Goal: Task Accomplishment & Management: Complete application form

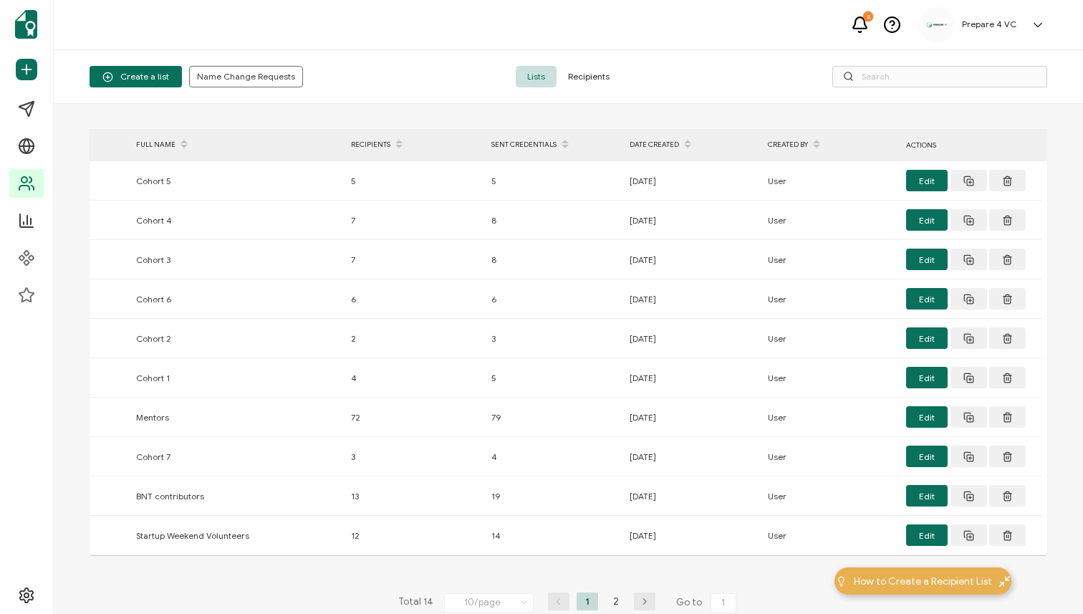
click at [873, 14] on div "2" at bounding box center [868, 16] width 10 height 10
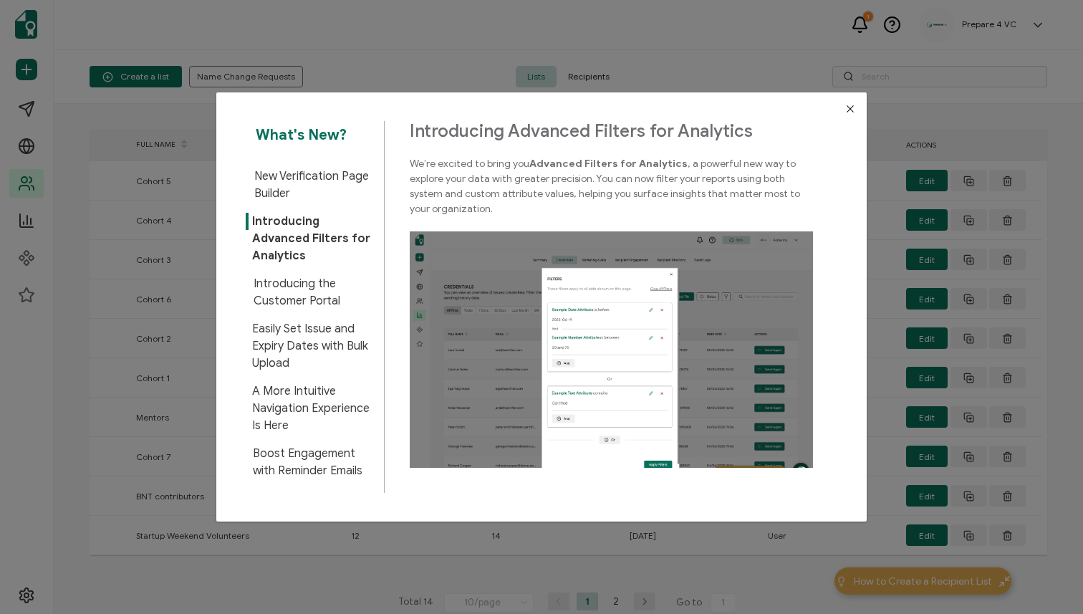
click at [683, 58] on div "What's New? New Verification Page Builder Introducing Advanced Filters for Anal…" at bounding box center [541, 307] width 1083 height 614
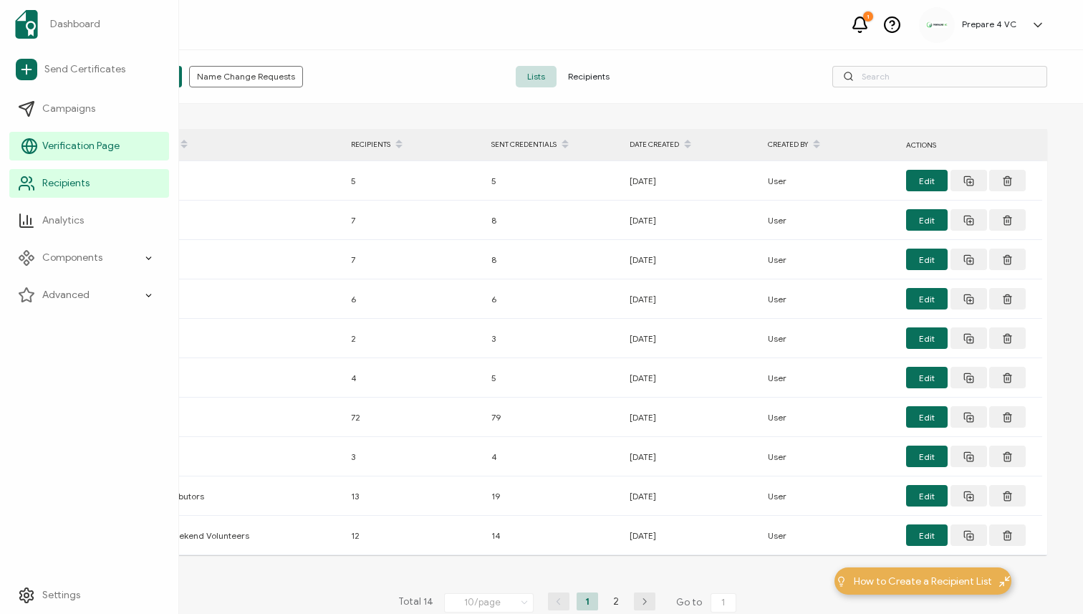
click at [56, 158] on link "Verification Page" at bounding box center [89, 146] width 160 height 29
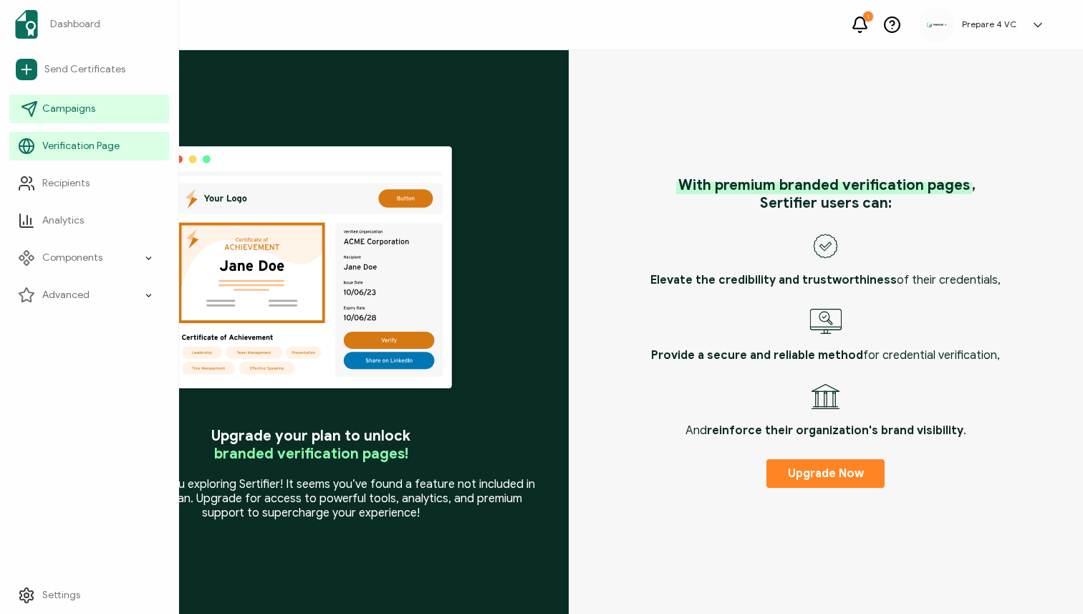
click at [49, 120] on link "Campaigns" at bounding box center [89, 109] width 160 height 29
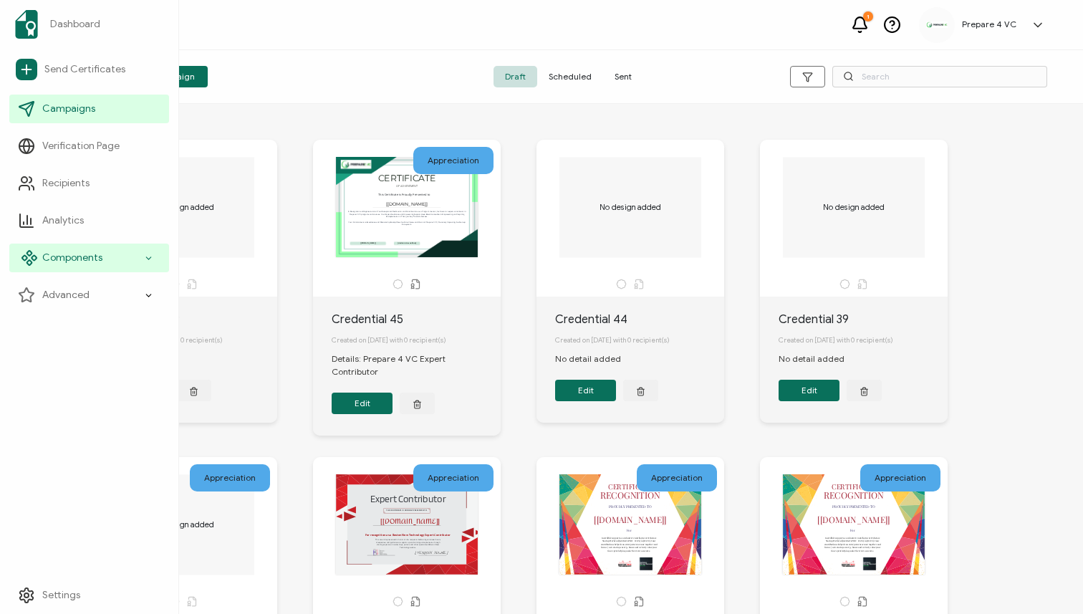
click at [64, 256] on span "Components" at bounding box center [72, 258] width 60 height 14
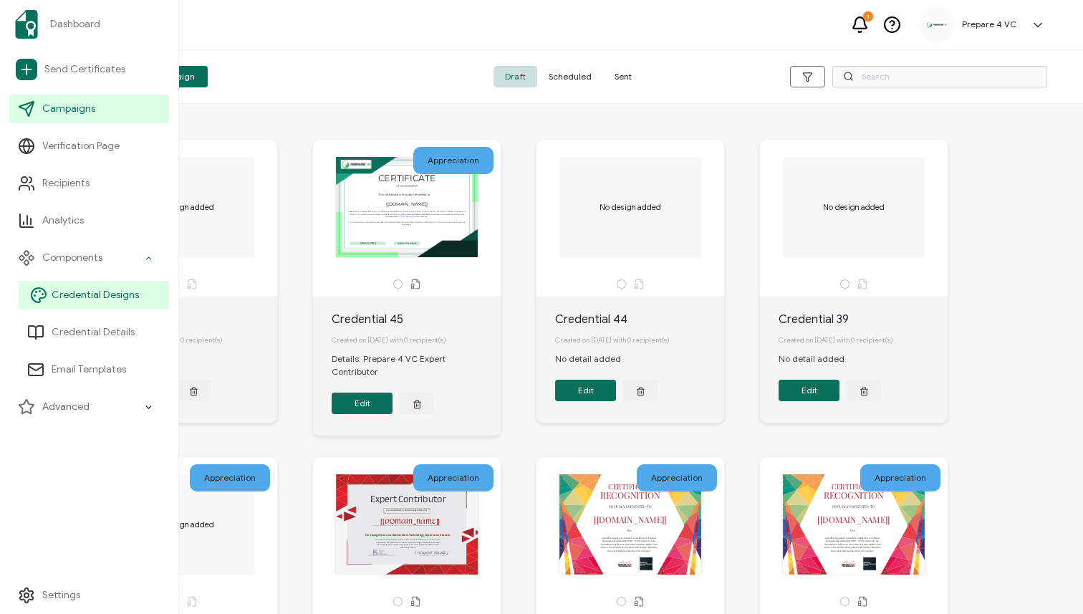
click at [74, 288] on span "Credential Designs" at bounding box center [95, 295] width 87 height 14
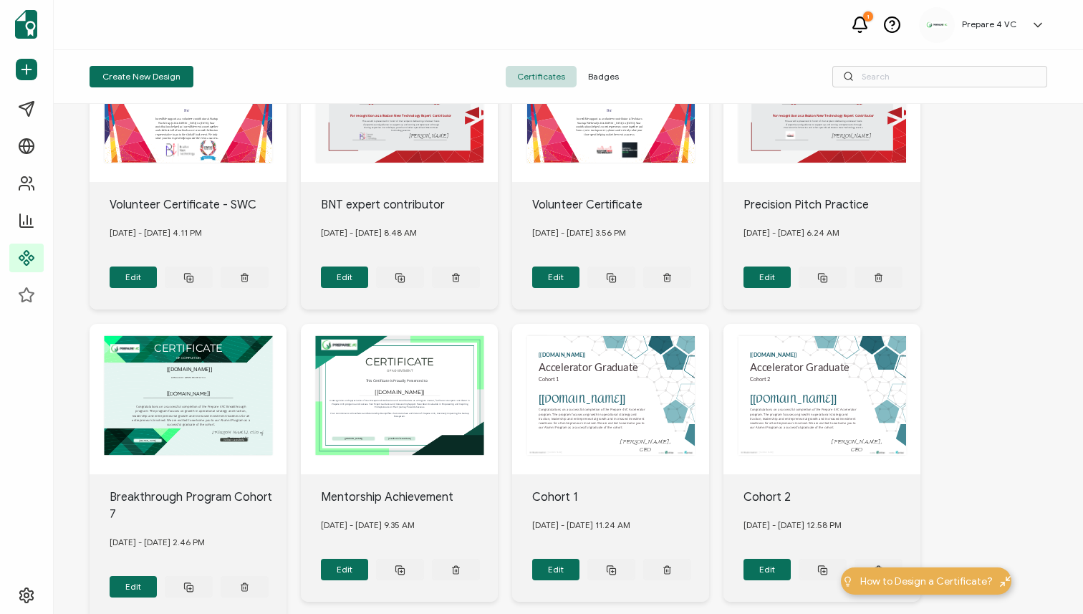
scroll to position [415, 0]
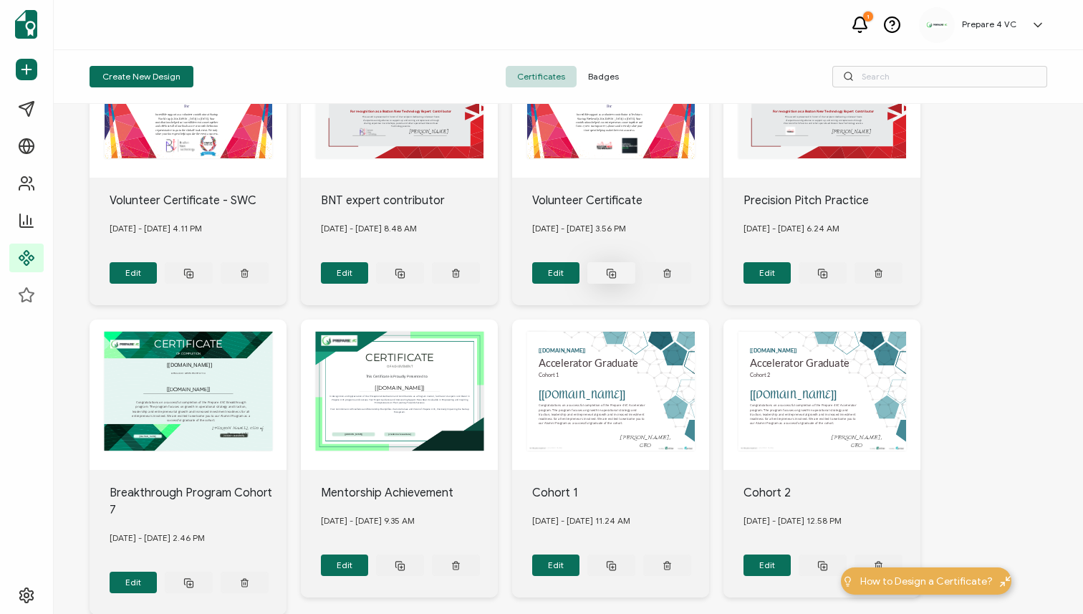
click at [620, 269] on button at bounding box center [611, 272] width 48 height 21
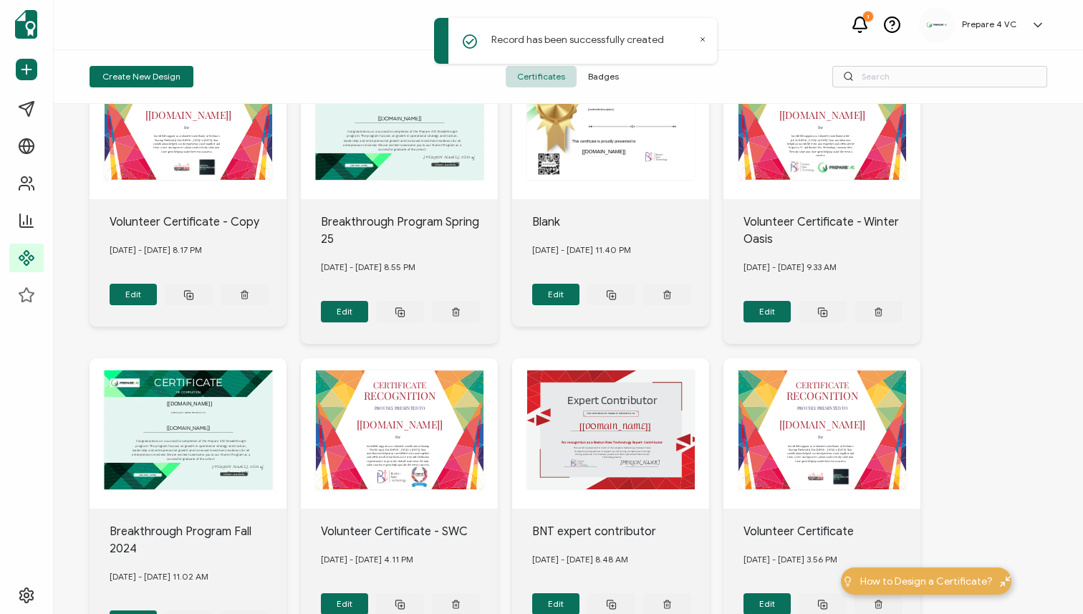
scroll to position [0, 0]
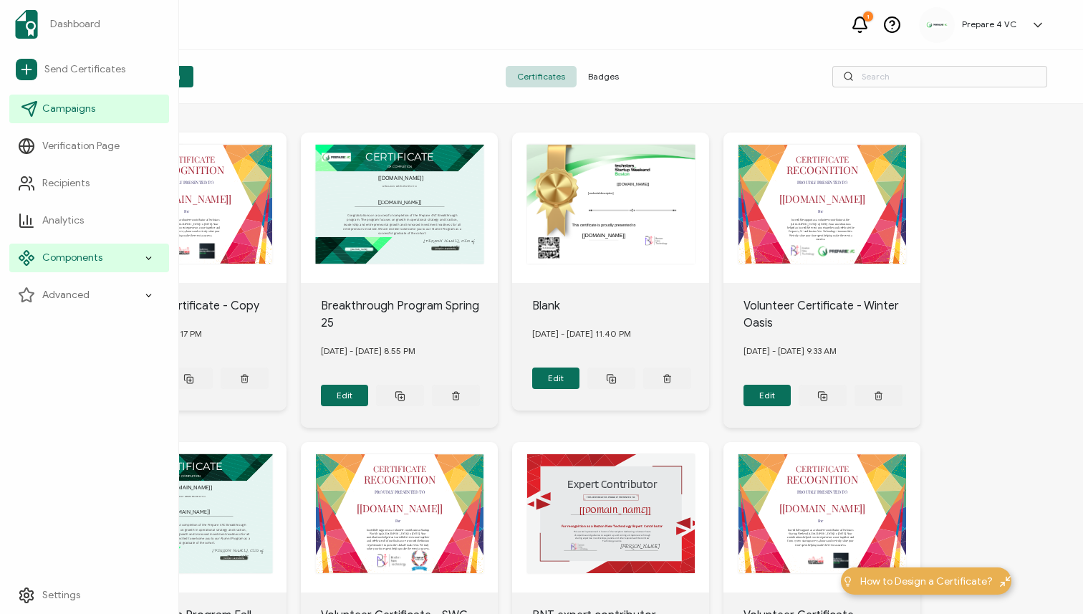
click at [51, 114] on span "Campaigns" at bounding box center [68, 109] width 53 height 14
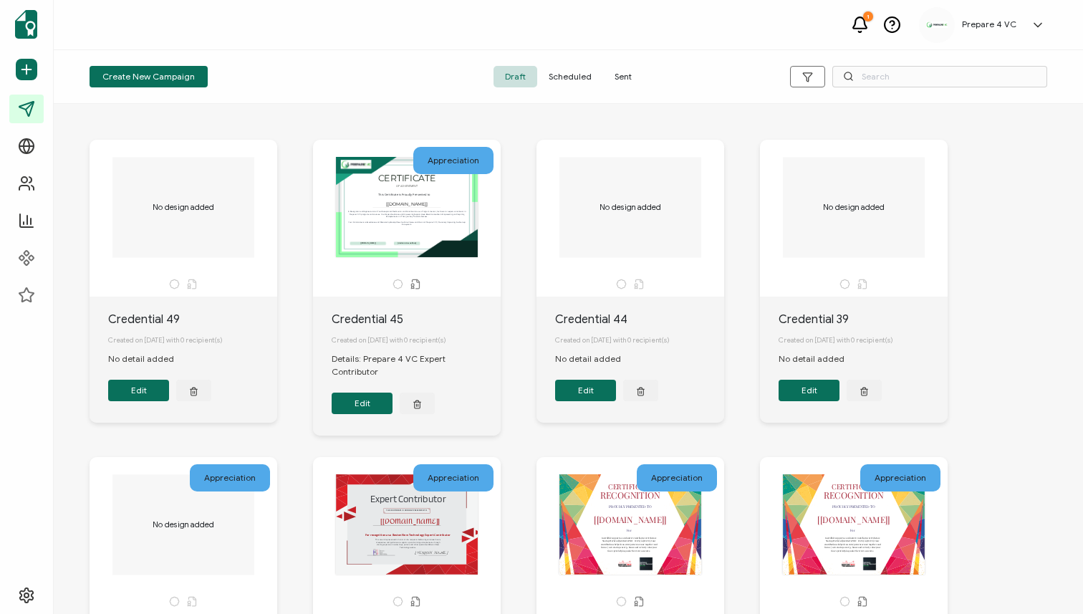
click at [554, 71] on span "Scheduled" at bounding box center [570, 76] width 66 height 21
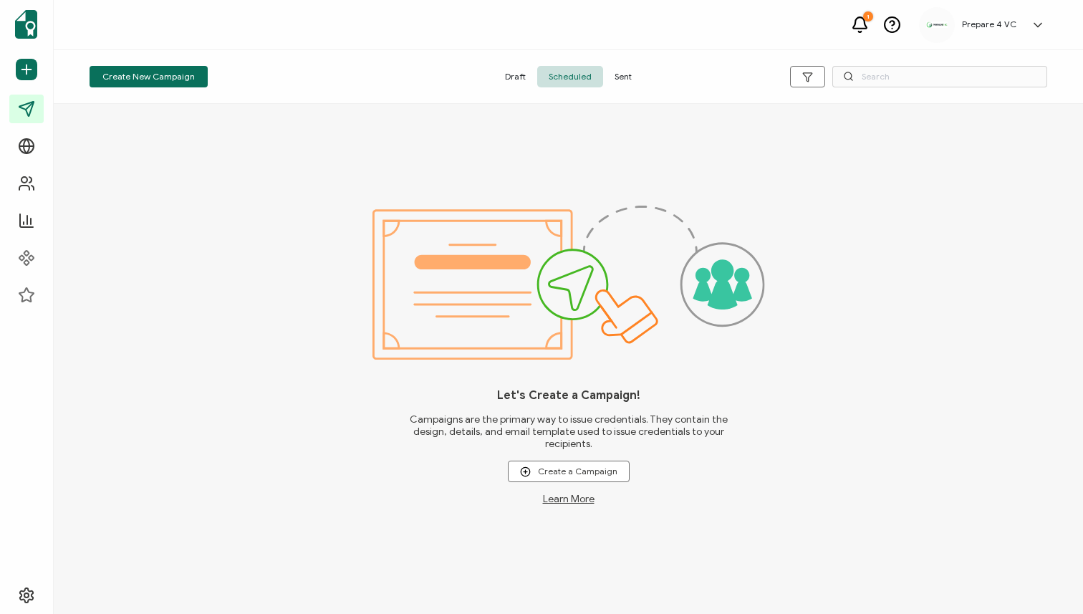
click at [521, 69] on span "Draft" at bounding box center [516, 76] width 44 height 21
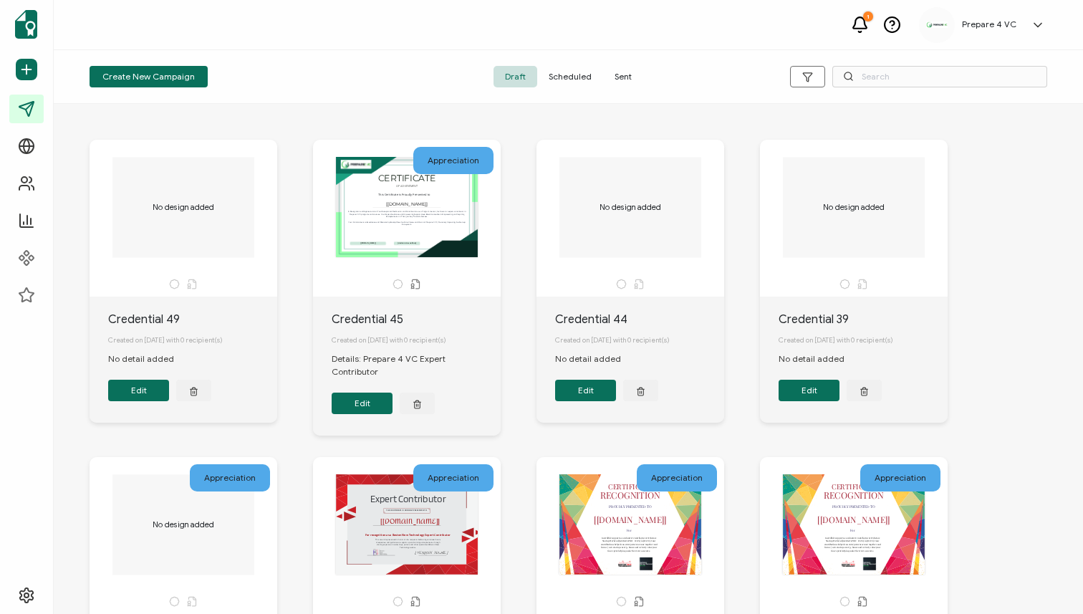
click at [580, 72] on span "Scheduled" at bounding box center [570, 76] width 66 height 21
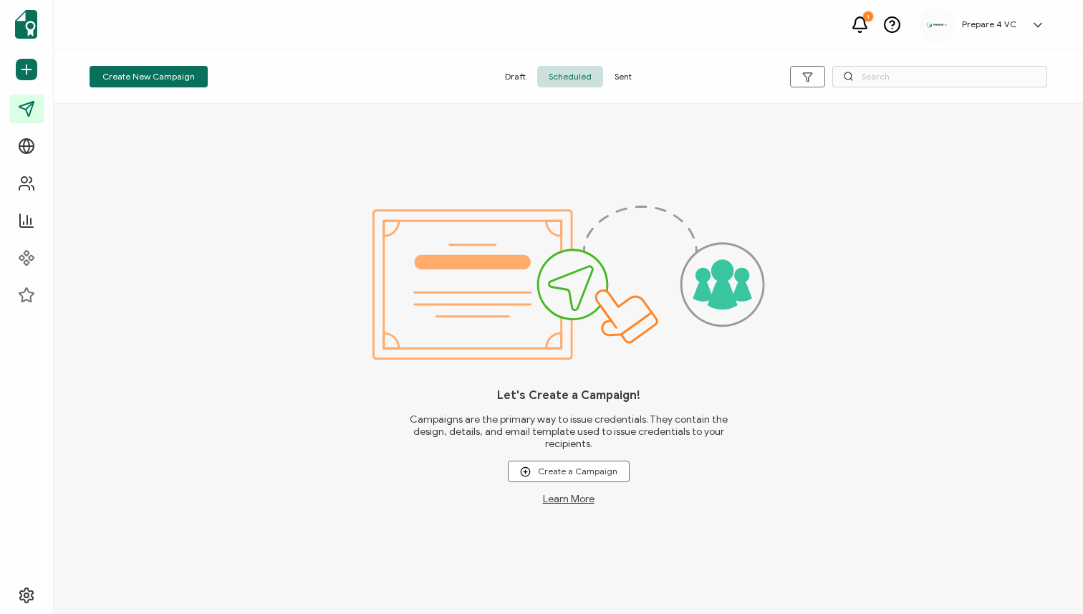
click at [627, 79] on span "Sent" at bounding box center [623, 76] width 40 height 21
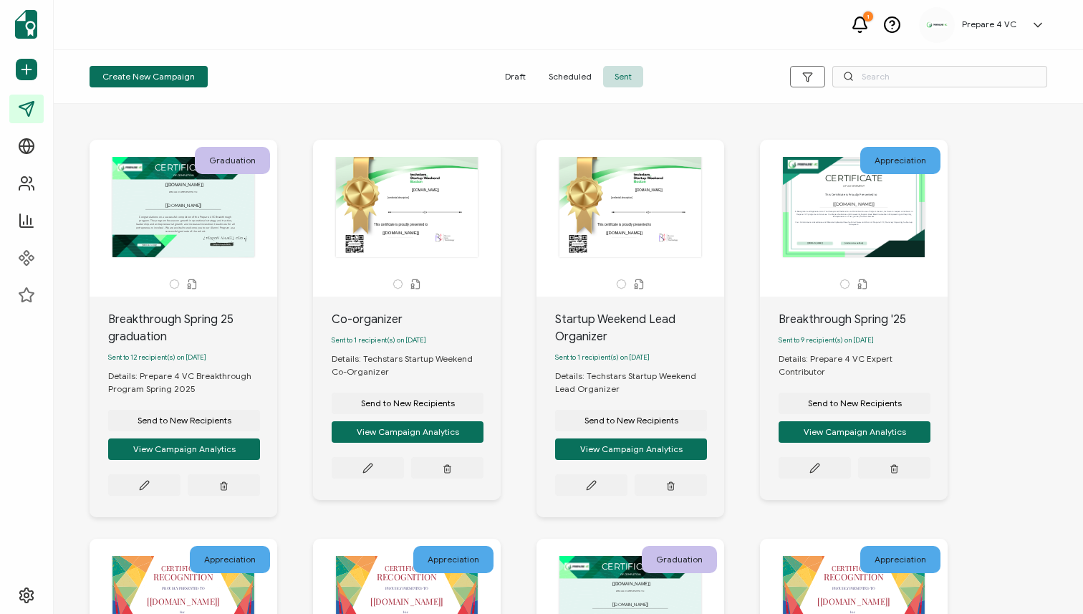
click at [514, 80] on span "Draft" at bounding box center [516, 76] width 44 height 21
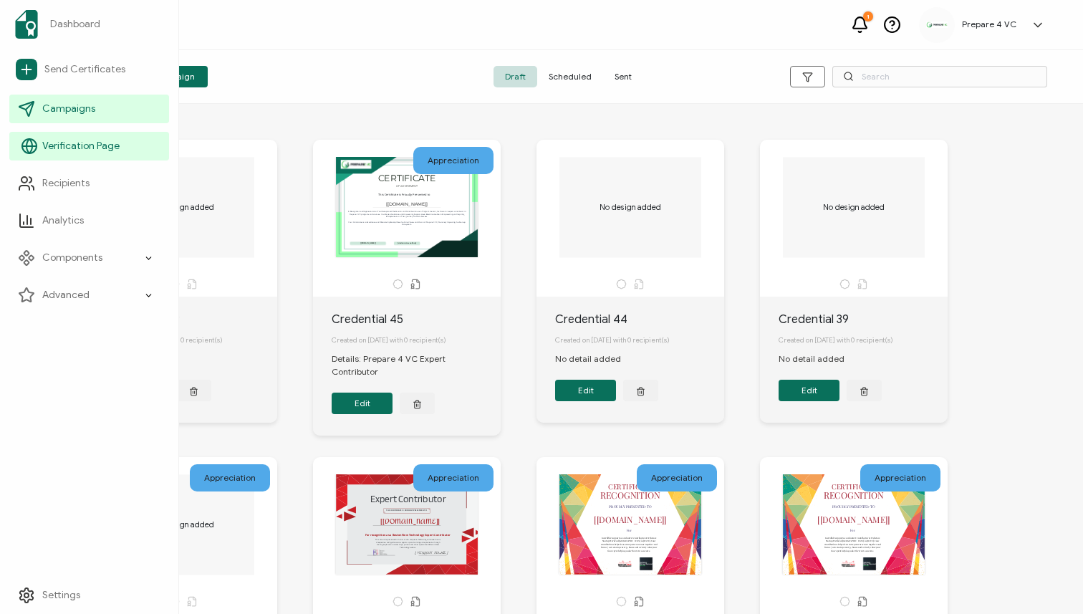
click at [83, 144] on span "Verification Page" at bounding box center [80, 146] width 77 height 14
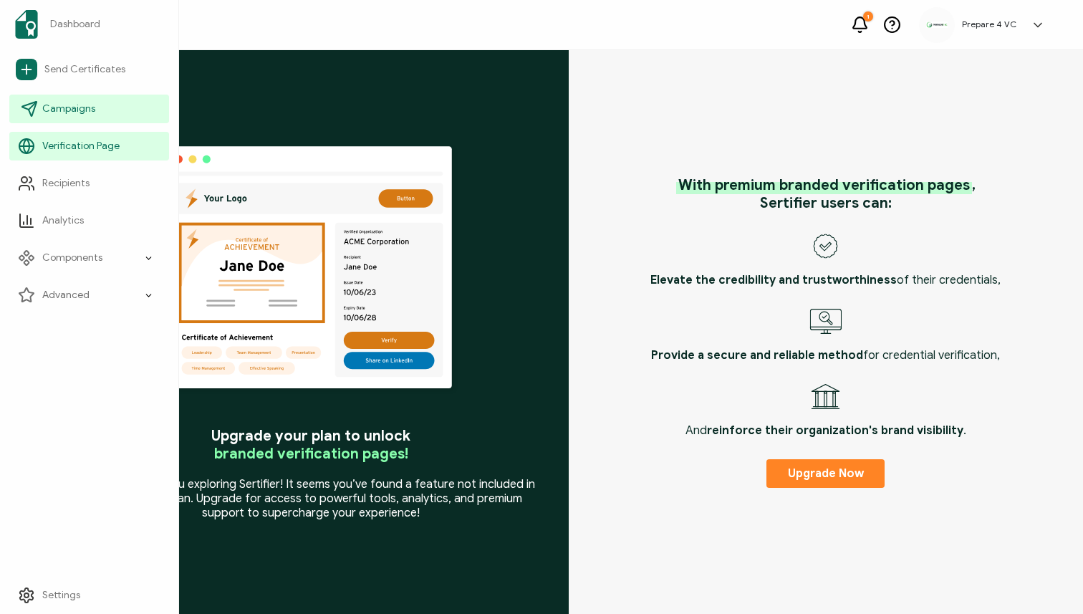
click at [72, 104] on span "Campaigns" at bounding box center [68, 109] width 53 height 14
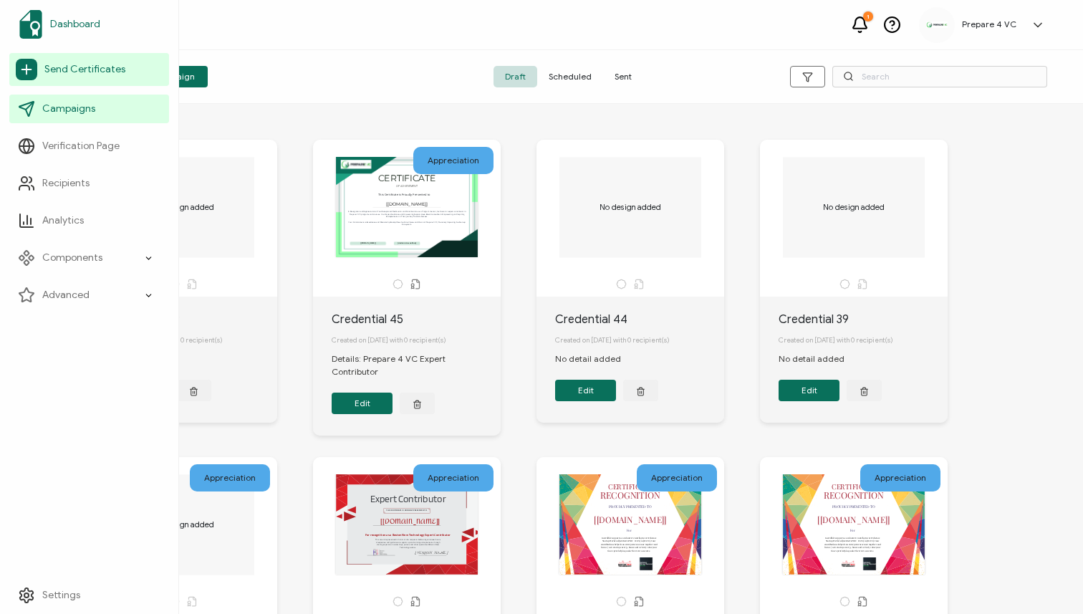
click at [58, 32] on link "Dashboard" at bounding box center [89, 24] width 160 height 40
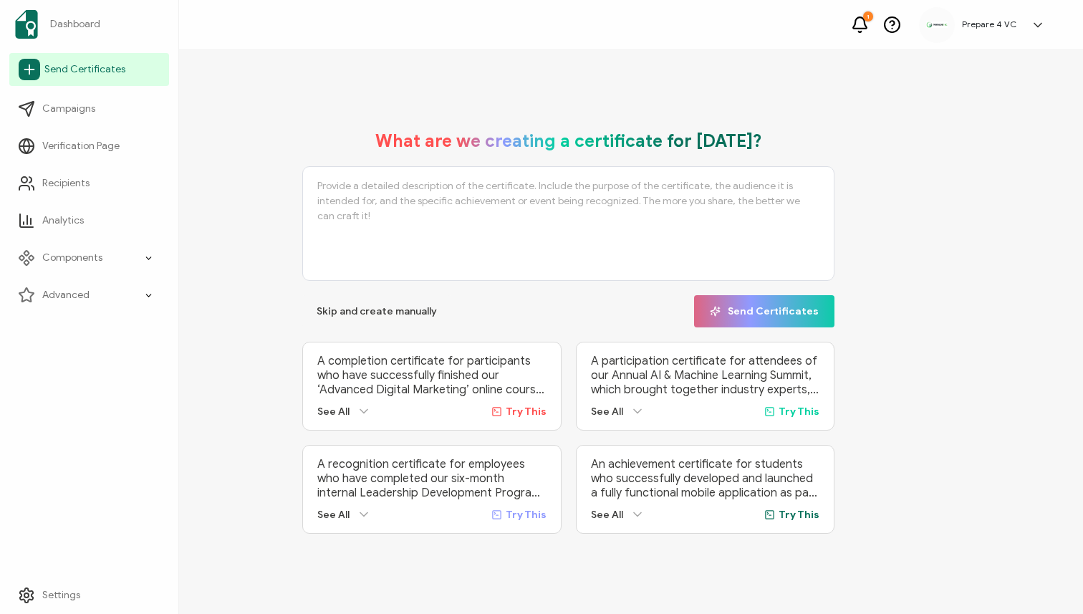
click at [60, 66] on span "Send Certificates" at bounding box center [84, 69] width 81 height 14
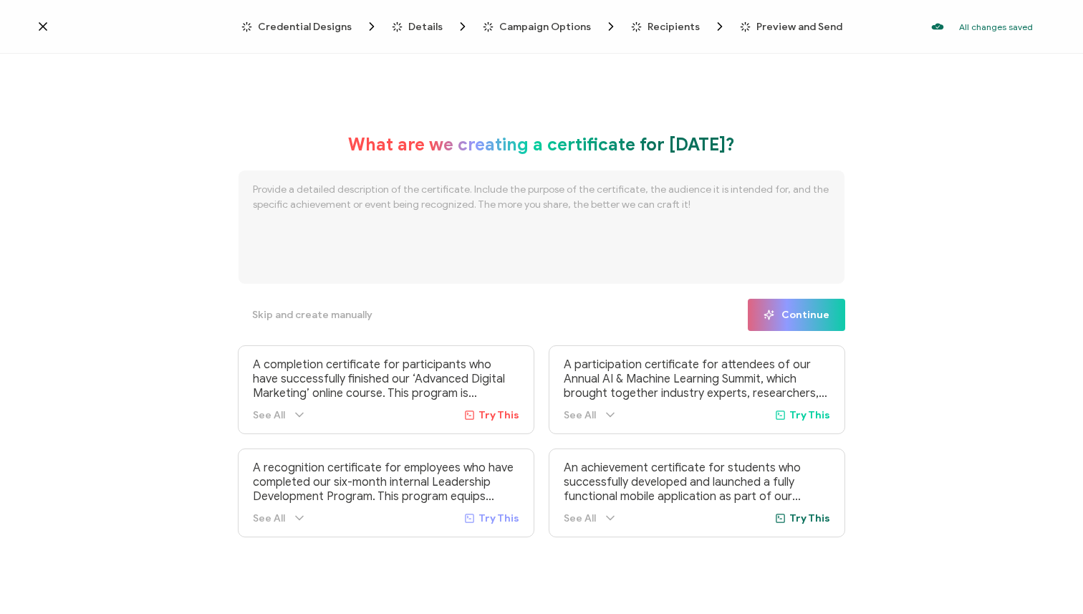
click at [43, 27] on icon at bounding box center [42, 26] width 7 height 7
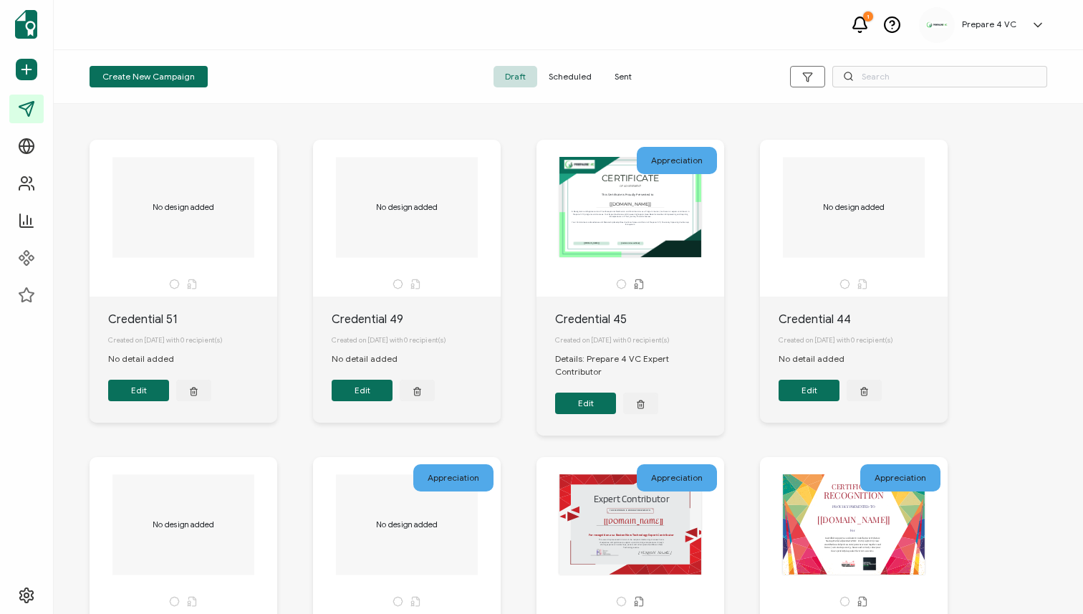
click at [143, 395] on button "Edit" at bounding box center [138, 390] width 61 height 21
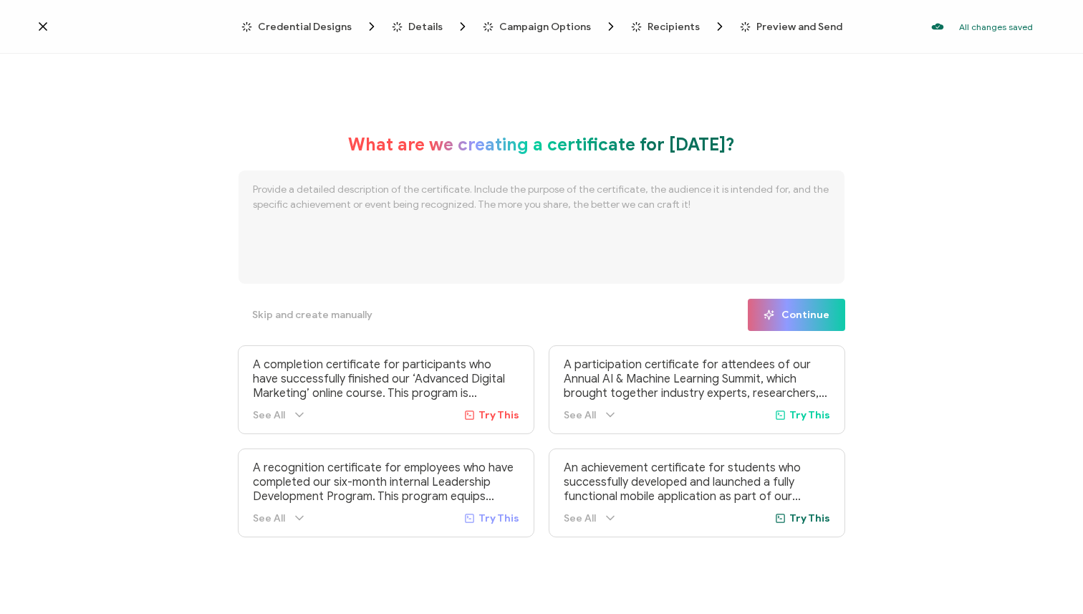
click at [372, 215] on textarea at bounding box center [541, 227] width 607 height 115
type textarea "Certificate recognizing the Startup Grind Boston Startup of the Year after winn…"
click at [774, 313] on icon "button" at bounding box center [769, 314] width 11 height 11
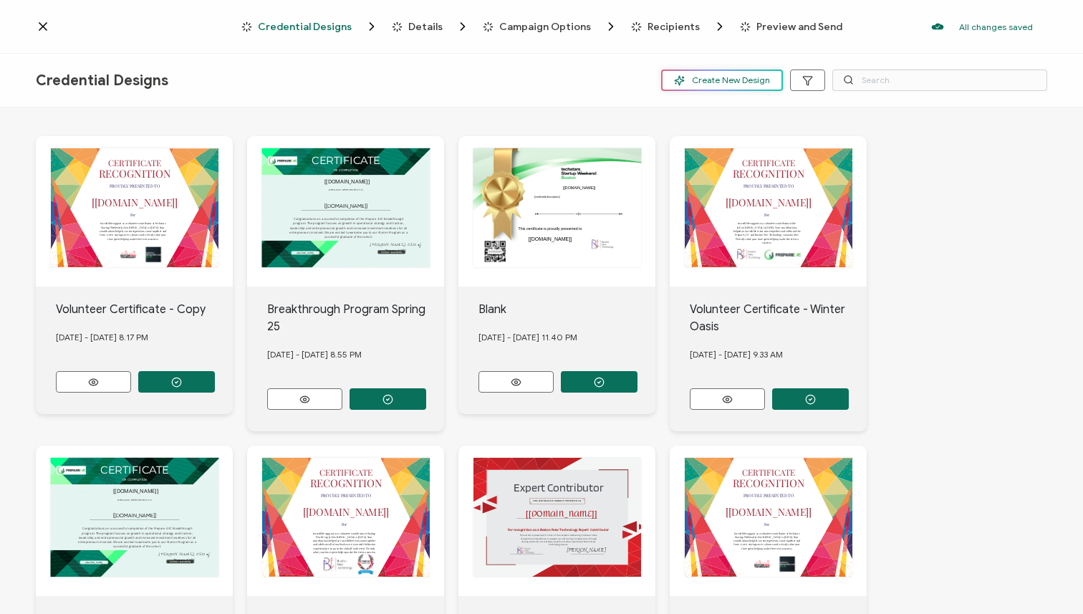
click at [711, 83] on span "Create New Design" at bounding box center [722, 80] width 96 height 11
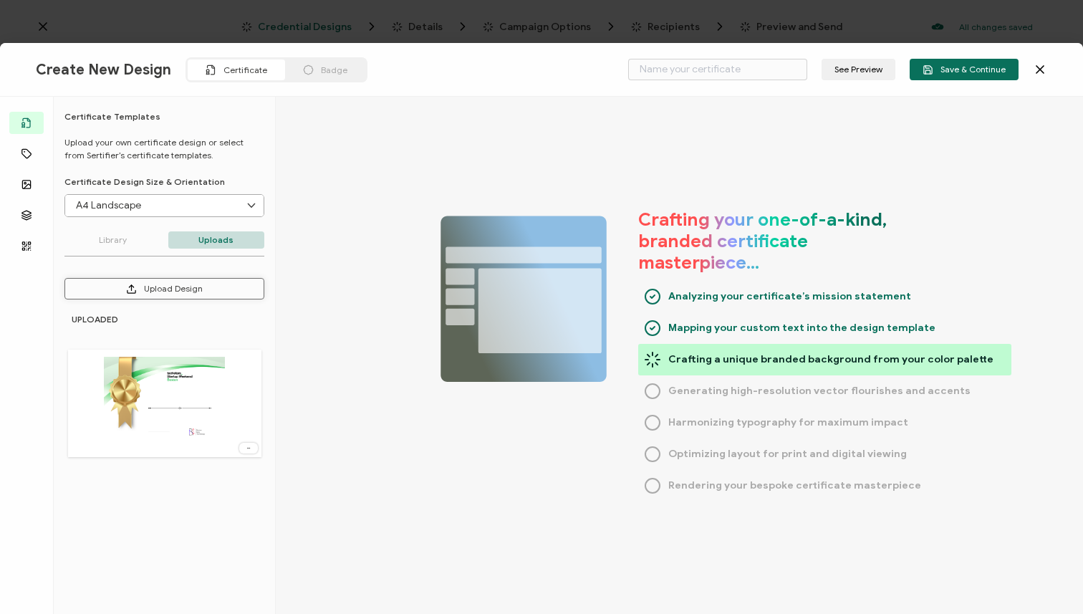
click at [128, 287] on icon at bounding box center [131, 289] width 11 height 11
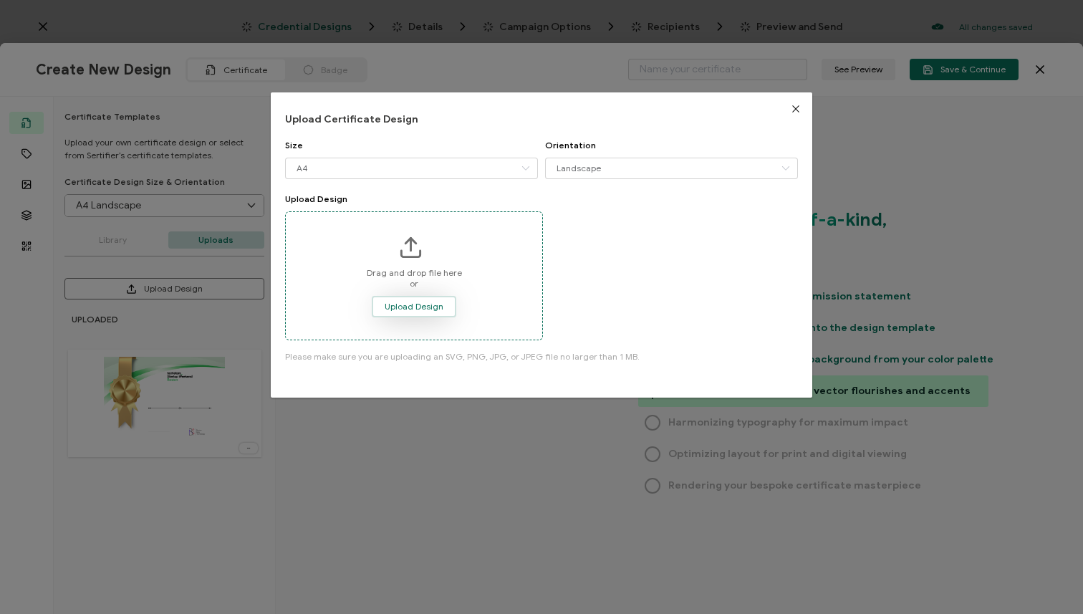
click at [408, 307] on span "Upload Design" at bounding box center [414, 306] width 59 height 9
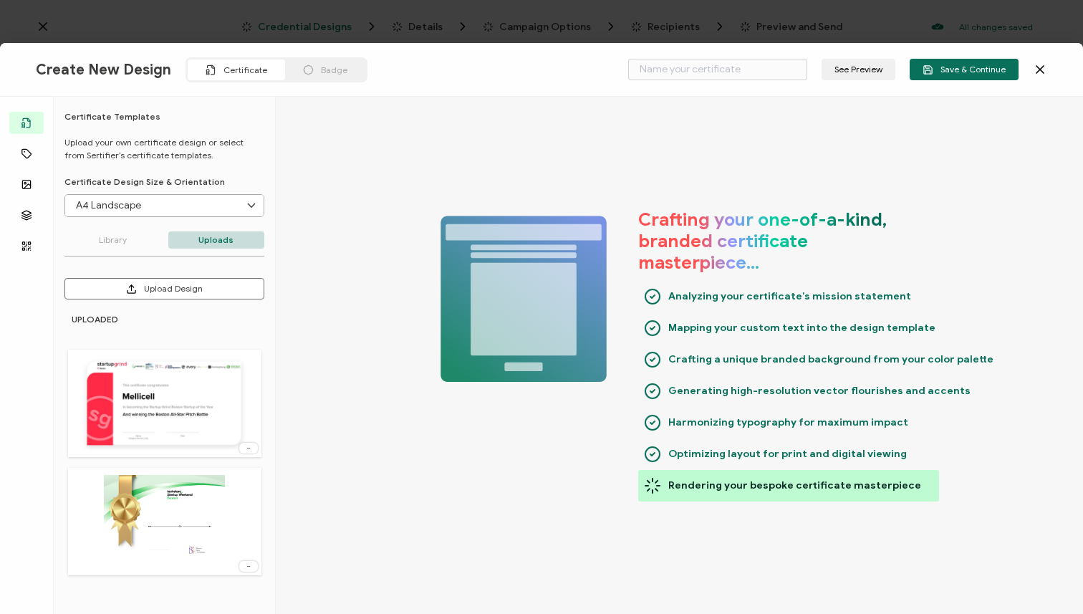
click at [152, 392] on img at bounding box center [164, 403] width 165 height 93
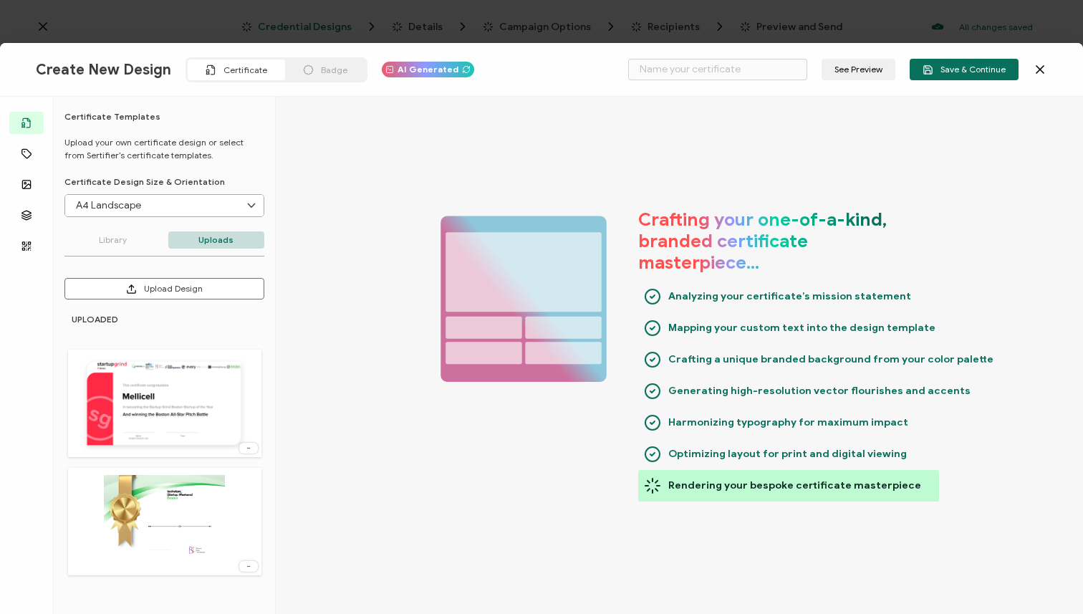
type input "Strouk"
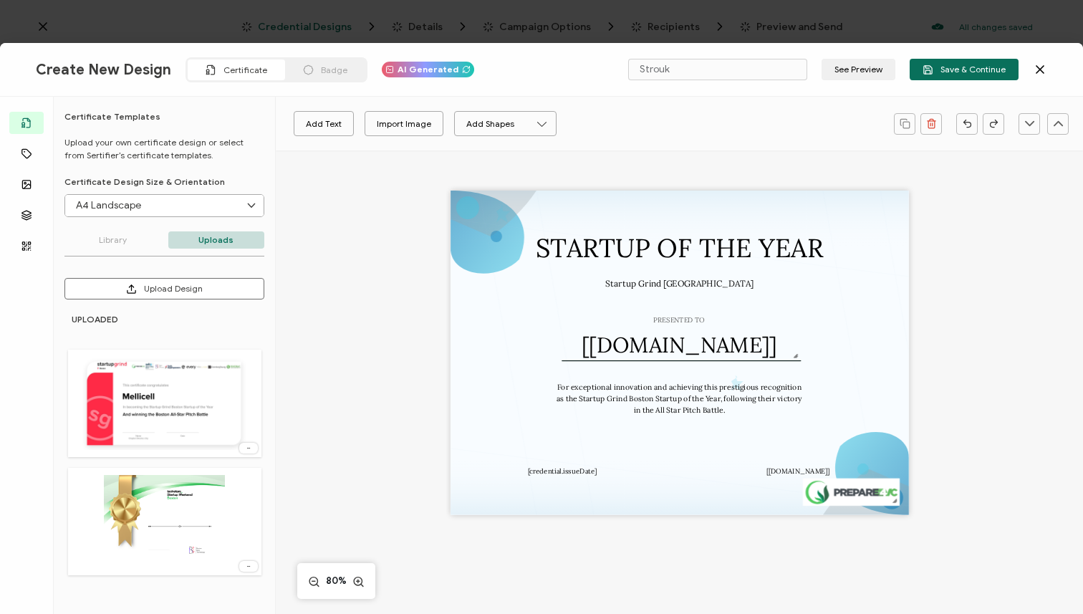
click at [152, 392] on img at bounding box center [164, 403] width 165 height 93
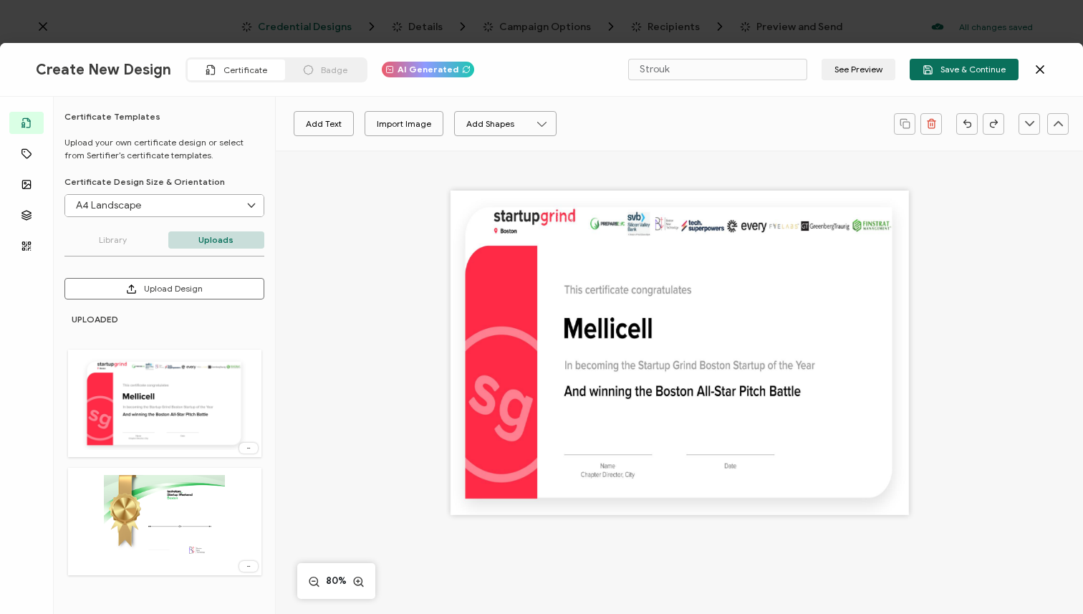
click at [410, 70] on span "AI Generated" at bounding box center [428, 69] width 61 height 9
click at [303, 72] on icon at bounding box center [308, 69] width 11 height 11
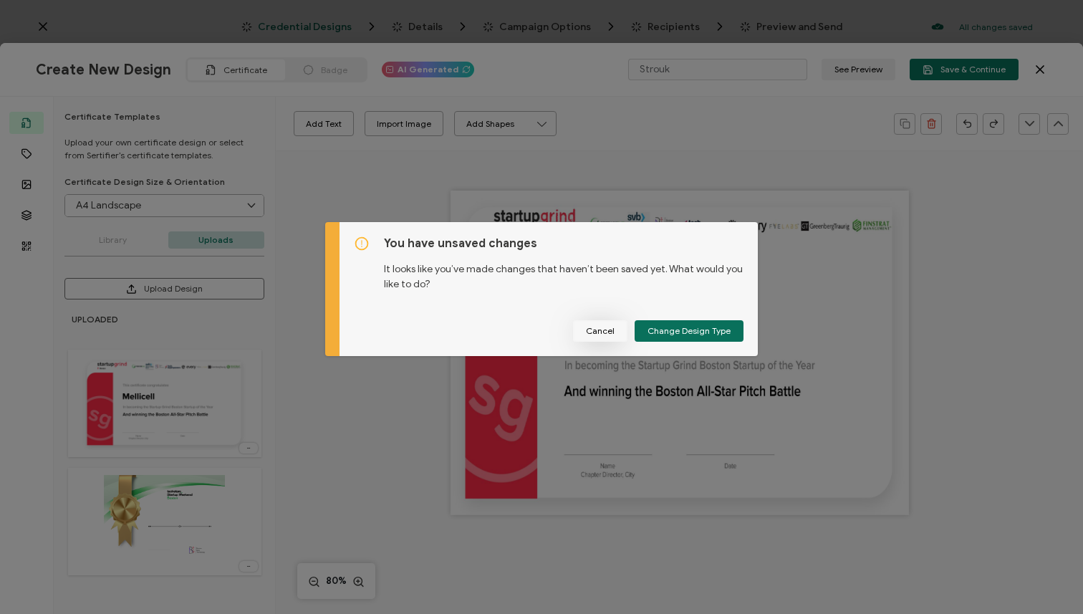
click at [605, 330] on span "Cancel" at bounding box center [600, 331] width 29 height 9
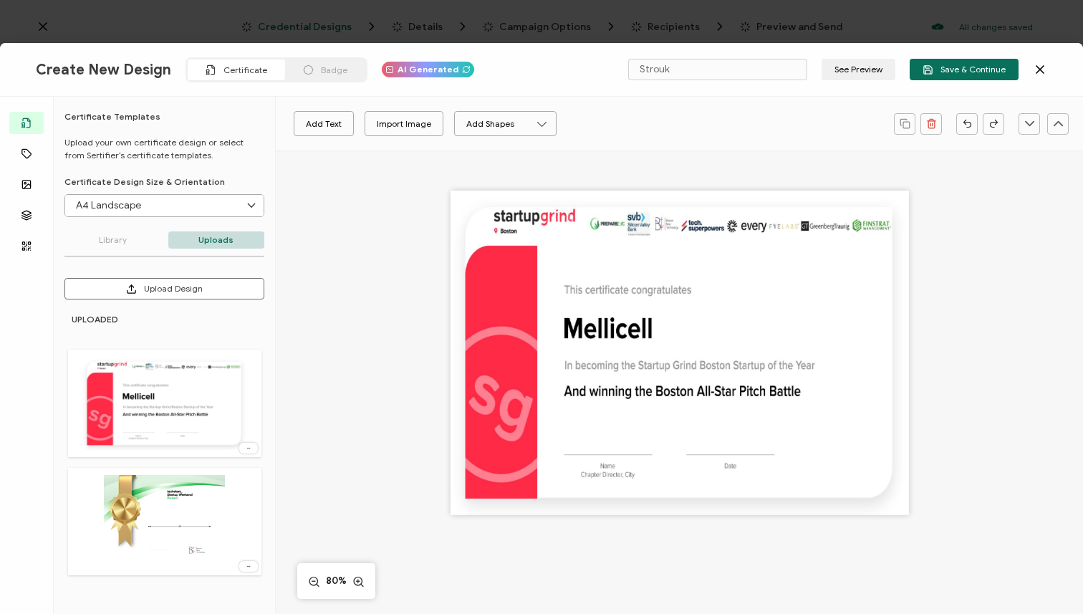
click at [420, 72] on span "AI Generated" at bounding box center [428, 69] width 61 height 9
click at [128, 241] on p "Library" at bounding box center [112, 239] width 97 height 17
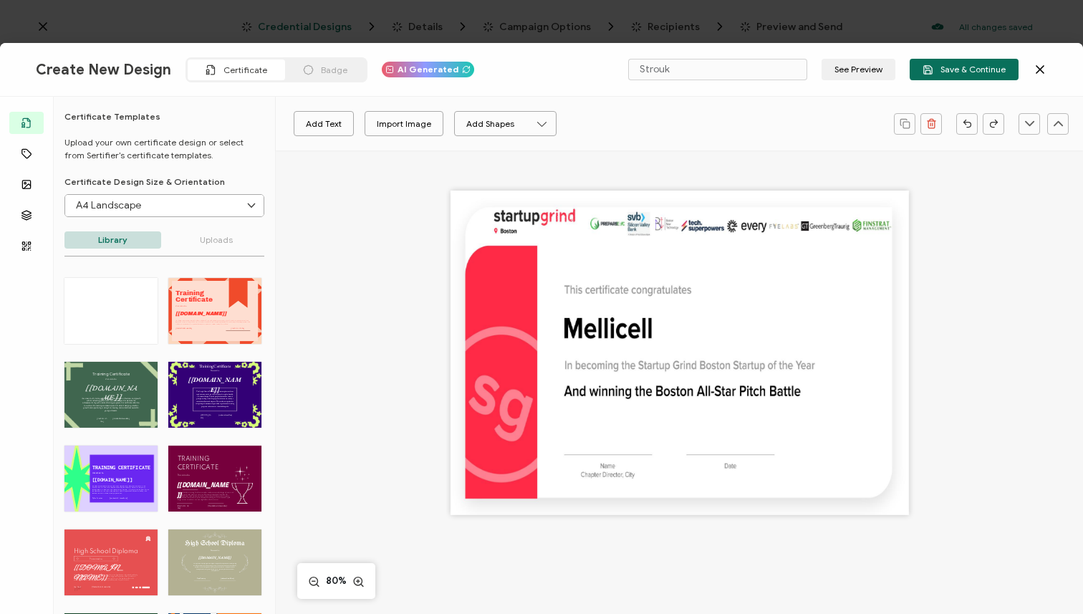
click at [201, 239] on p "Uploads" at bounding box center [216, 239] width 97 height 17
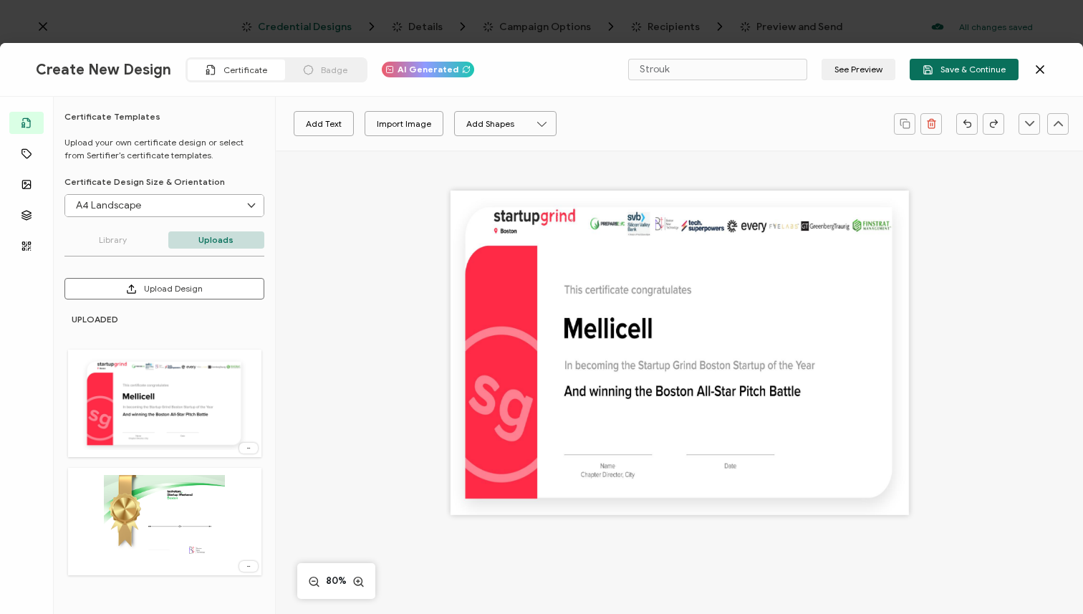
click at [410, 75] on div "AI Generated" at bounding box center [428, 70] width 92 height 16
click at [462, 69] on icon at bounding box center [466, 69] width 9 height 9
click at [189, 405] on img at bounding box center [164, 403] width 165 height 93
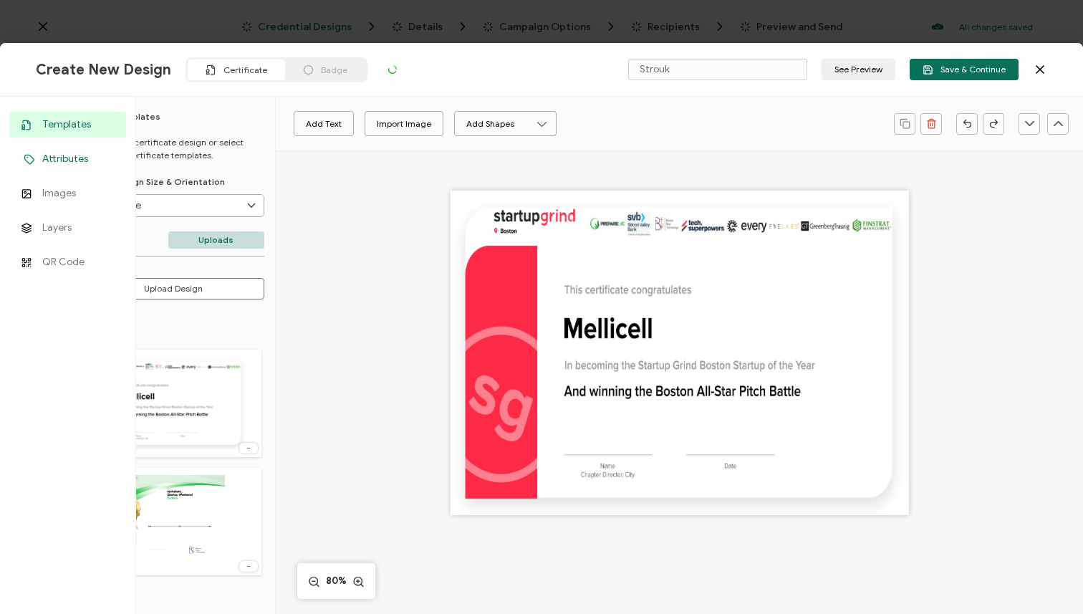
click at [49, 161] on span "Attributes" at bounding box center [65, 159] width 46 height 14
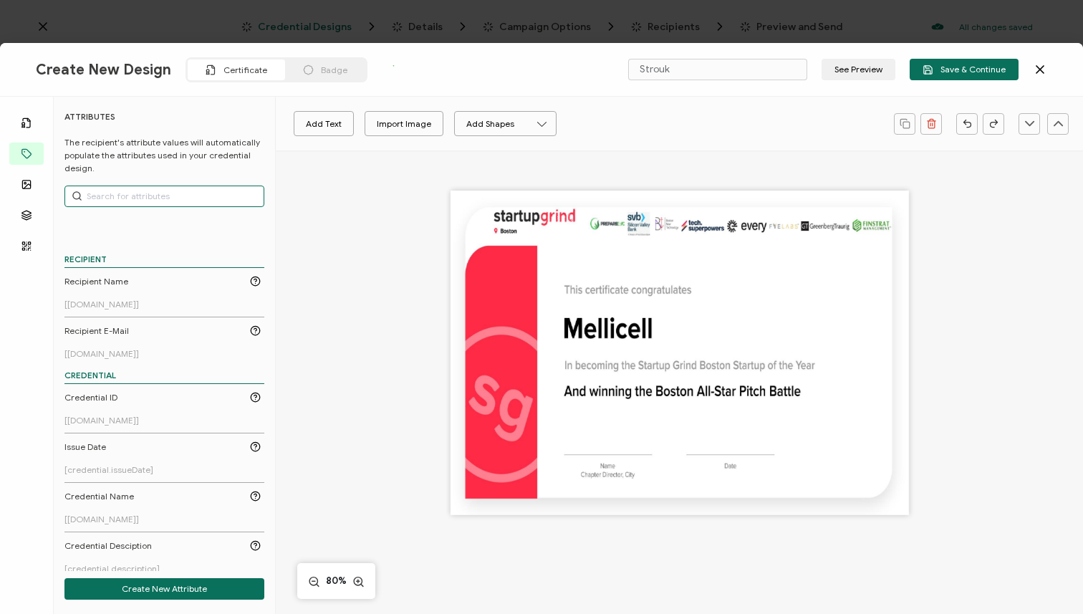
click at [143, 188] on input "text" at bounding box center [164, 196] width 200 height 21
click at [189, 201] on input "text" at bounding box center [164, 196] width 200 height 21
type input "a"
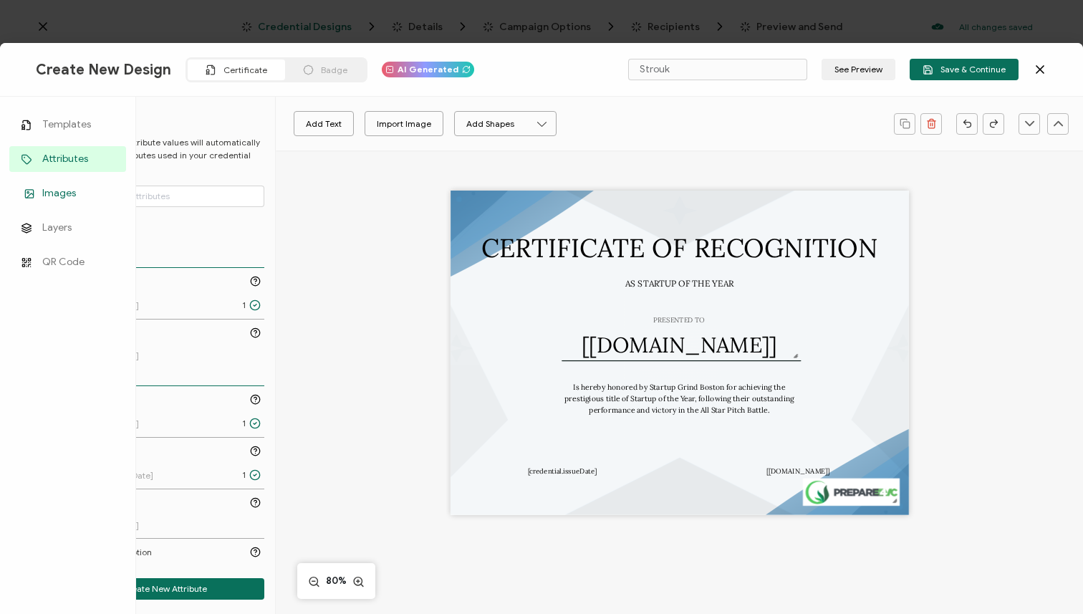
click at [52, 198] on span "Images" at bounding box center [59, 193] width 34 height 14
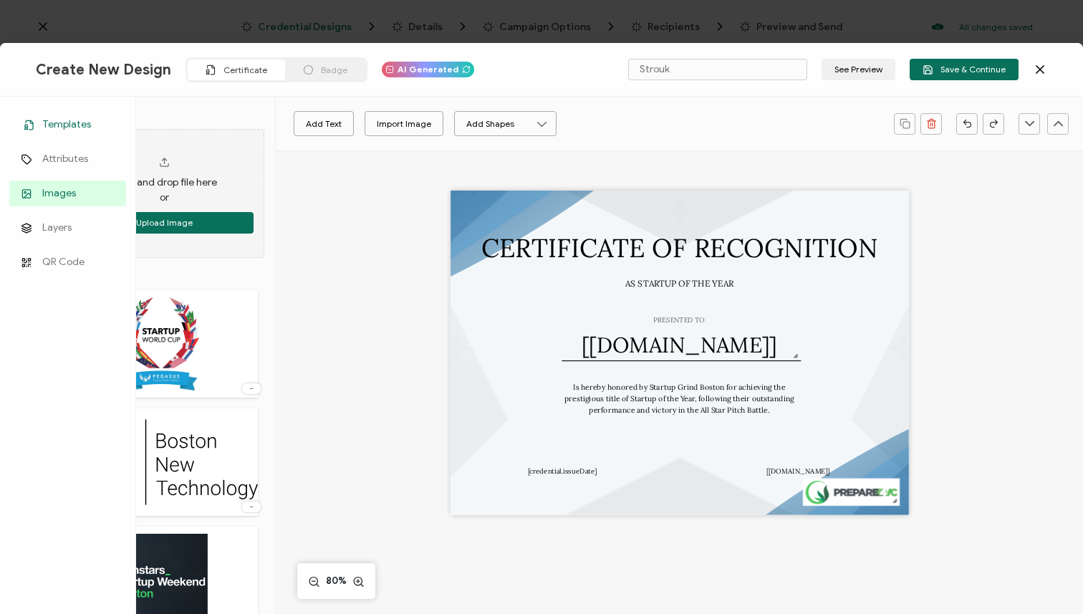
click at [44, 123] on span "Templates" at bounding box center [66, 124] width 49 height 14
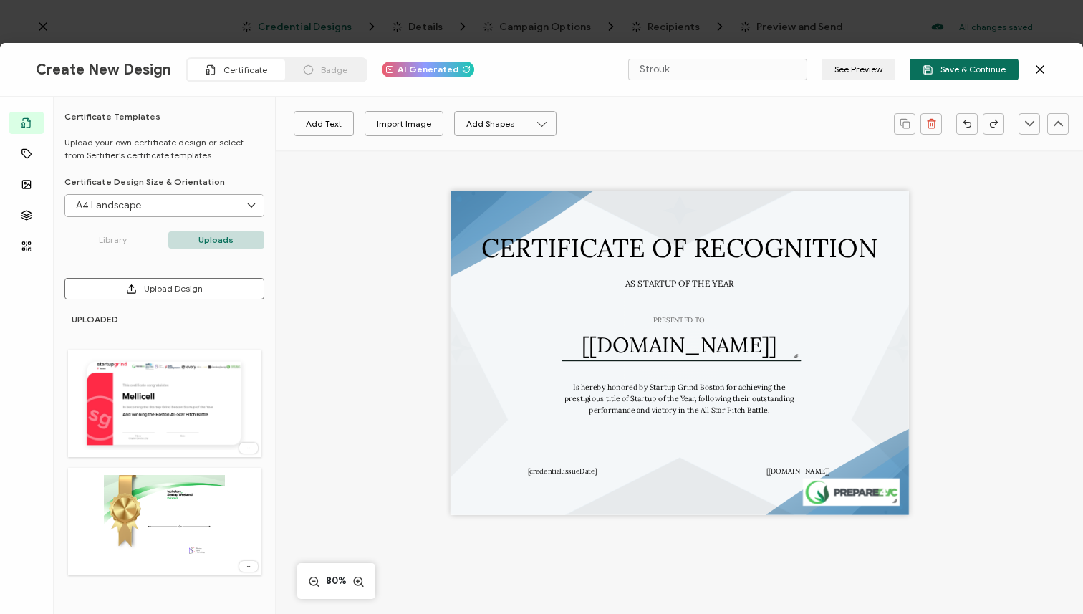
click at [199, 400] on img at bounding box center [164, 403] width 165 height 93
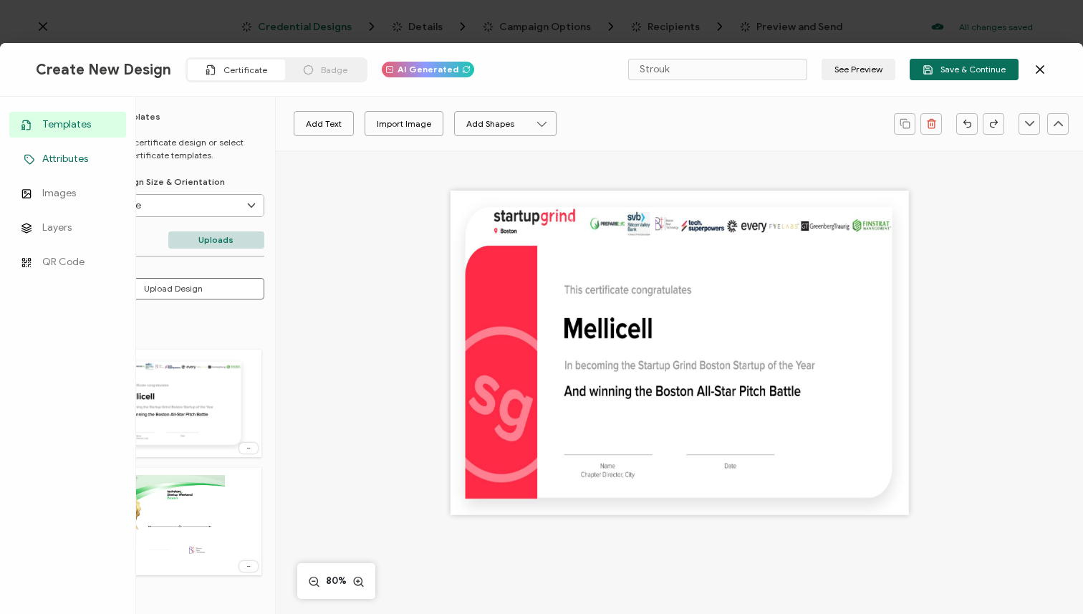
click at [43, 157] on span "Attributes" at bounding box center [65, 159] width 46 height 14
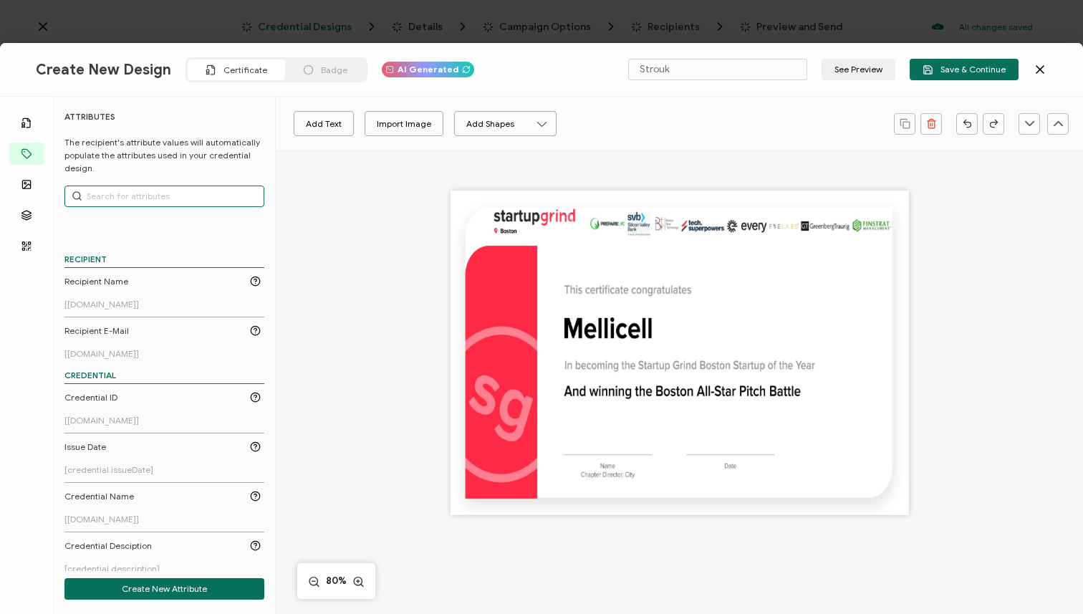
click at [176, 193] on input "text" at bounding box center [164, 196] width 200 height 21
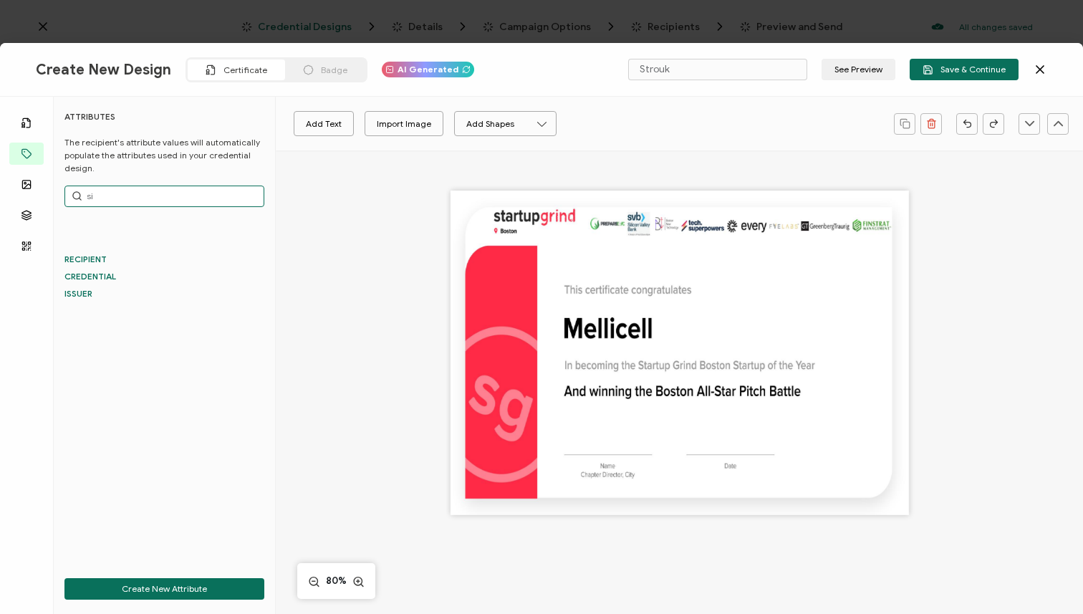
type input "s"
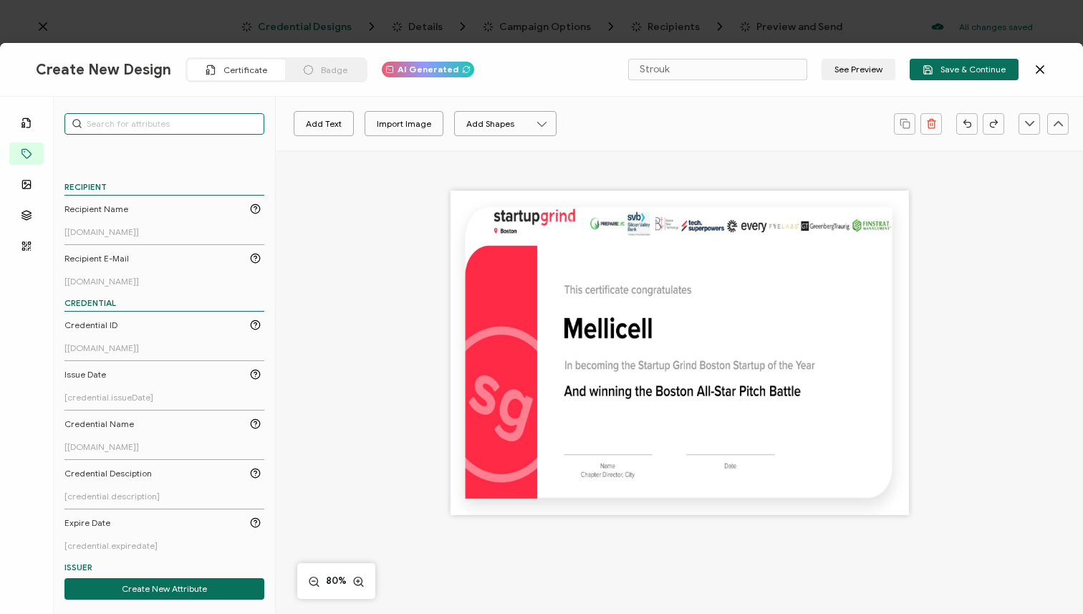
scroll to position [126, 0]
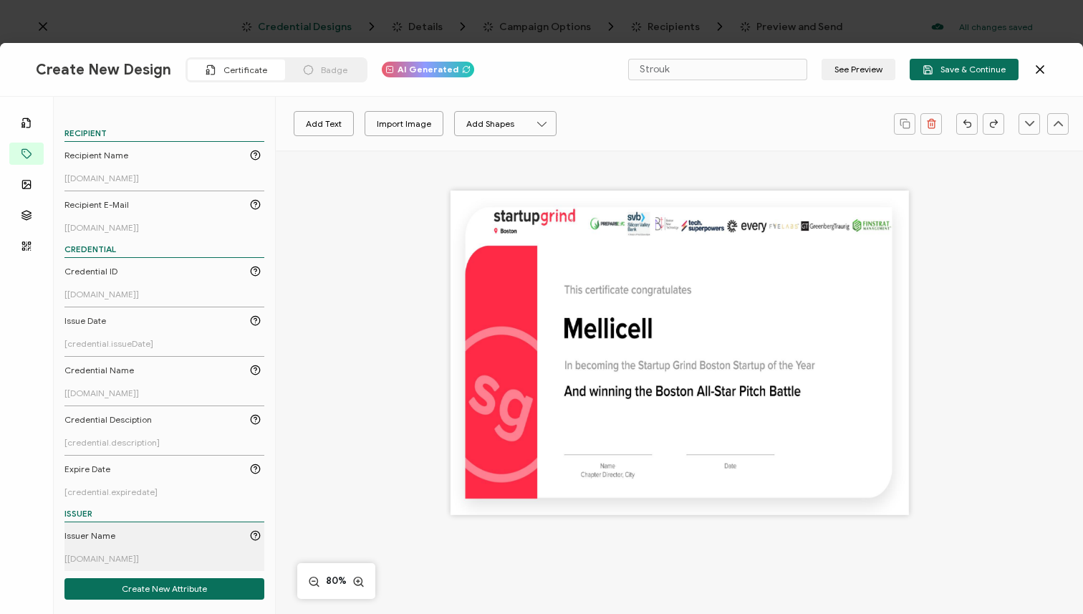
click at [89, 548] on link "Issuer Name [[DOMAIN_NAME]]" at bounding box center [162, 546] width 196 height 34
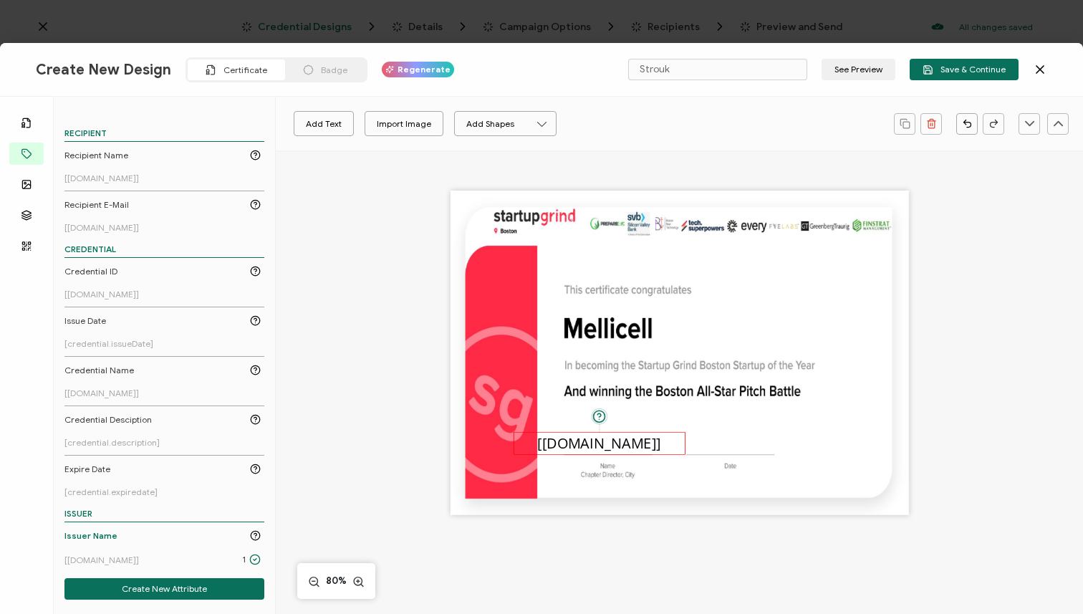
drag, startPoint x: 676, startPoint y: 355, endPoint x: 596, endPoint y: 445, distance: 120.8
click at [596, 445] on pre "[[DOMAIN_NAME]]" at bounding box center [599, 442] width 123 height 19
drag, startPoint x: 681, startPoint y: 444, endPoint x: 613, endPoint y: 443, distance: 68.1
click at [613, 443] on div "Automatically inserts the name of your institution as provided in the issuer de…" at bounding box center [572, 454] width 116 height 44
click at [310, 73] on div "Badge" at bounding box center [325, 69] width 80 height 21
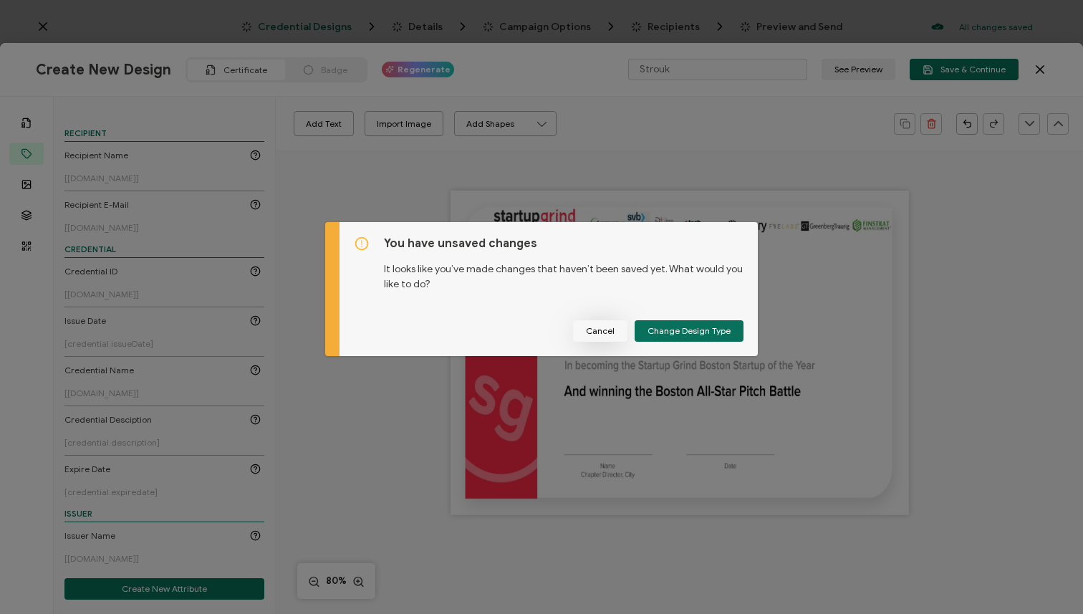
click at [597, 335] on span "Cancel" at bounding box center [600, 331] width 29 height 9
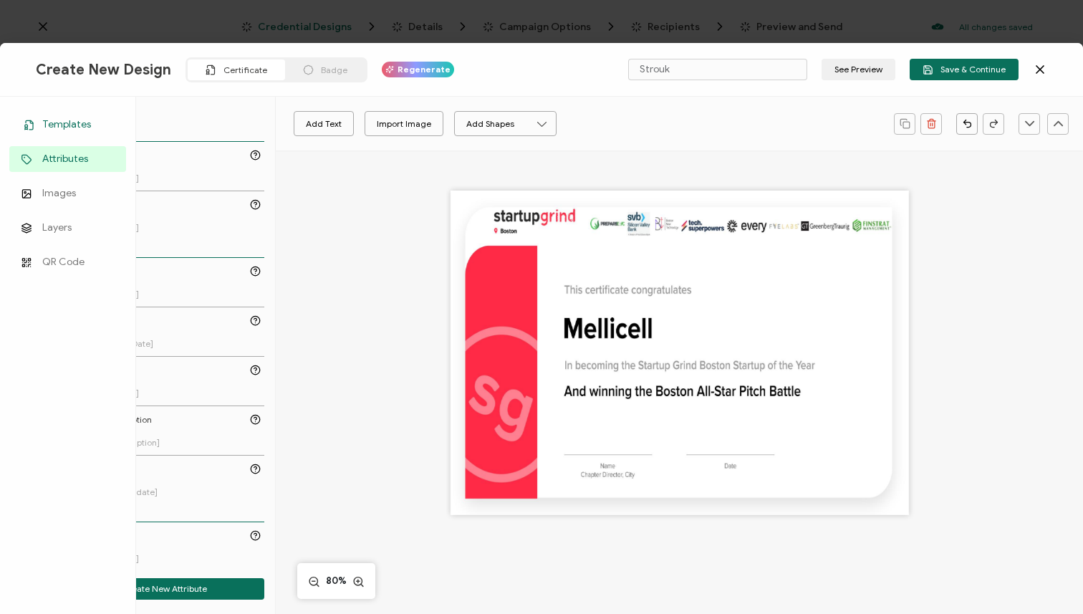
click at [75, 126] on span "Templates" at bounding box center [66, 124] width 49 height 14
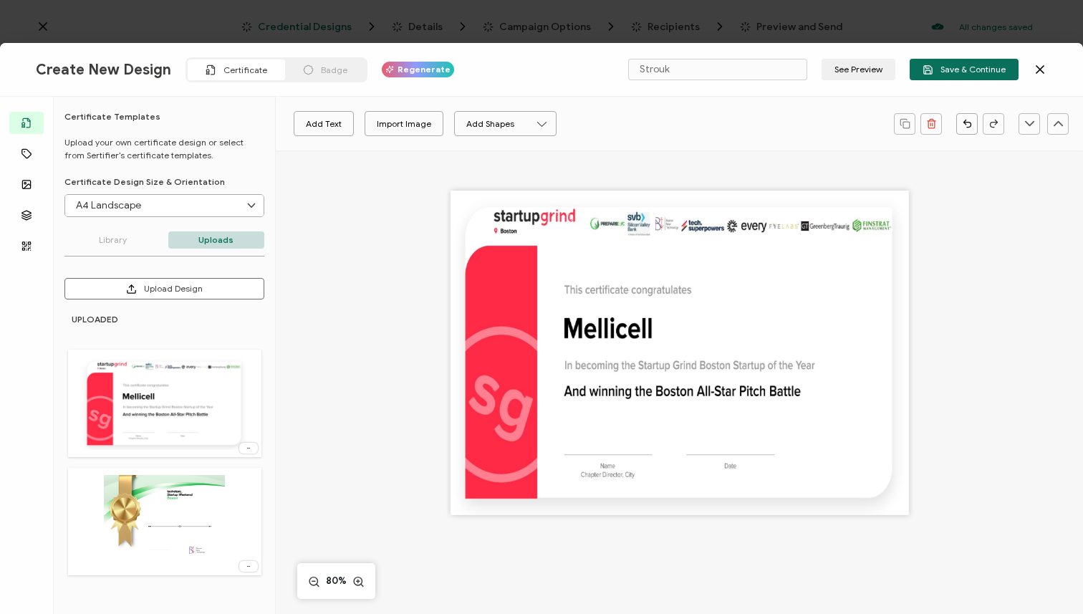
click at [249, 448] on icon at bounding box center [248, 448] width 14 height 4
click at [246, 471] on li "Delete Image" at bounding box center [225, 478] width 77 height 22
click at [175, 288] on button "Upload Design" at bounding box center [164, 288] width 200 height 21
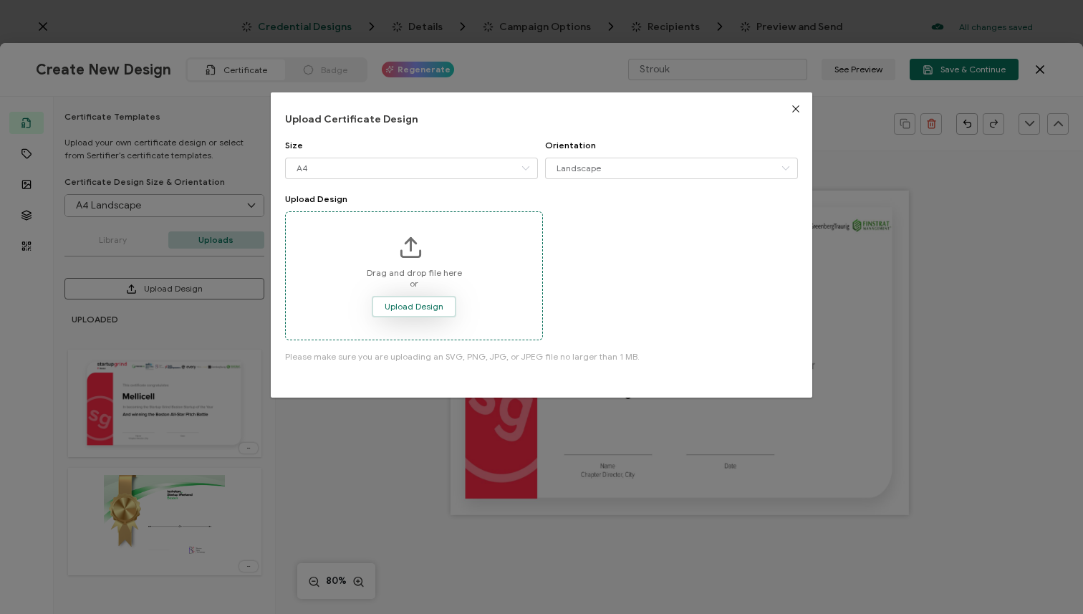
click at [433, 309] on span "Upload Design" at bounding box center [414, 306] width 59 height 9
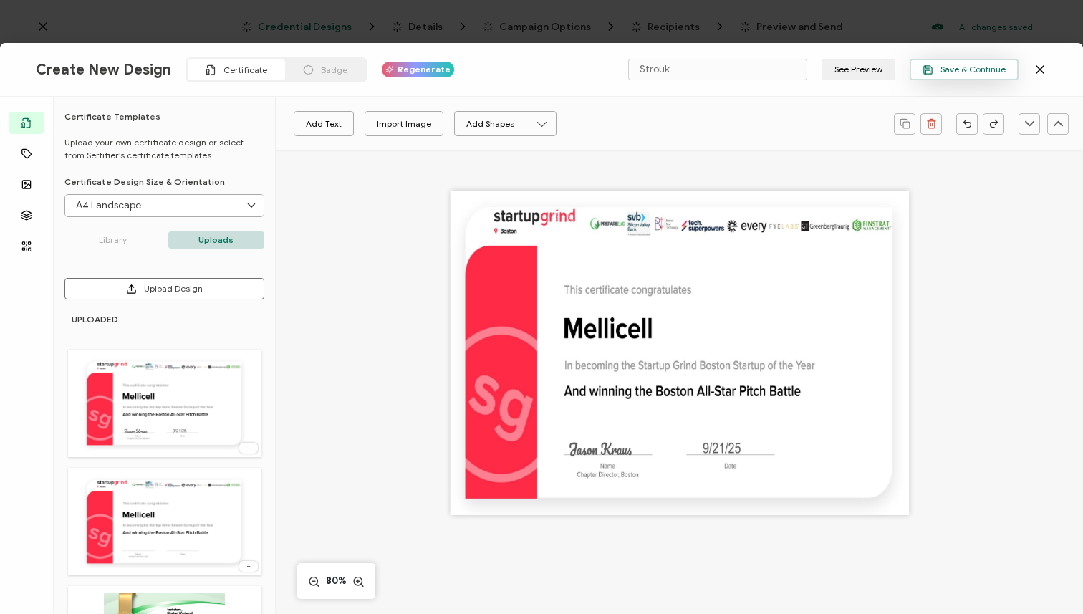
click at [953, 67] on span "Save & Continue" at bounding box center [964, 69] width 83 height 11
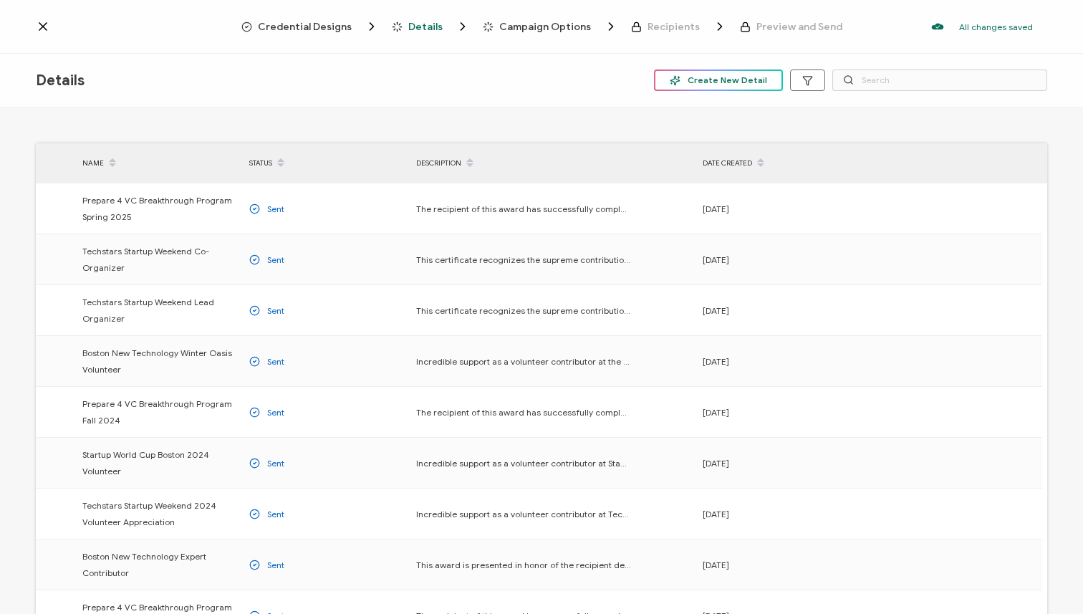
click at [694, 80] on span "Create New Detail" at bounding box center [718, 80] width 97 height 11
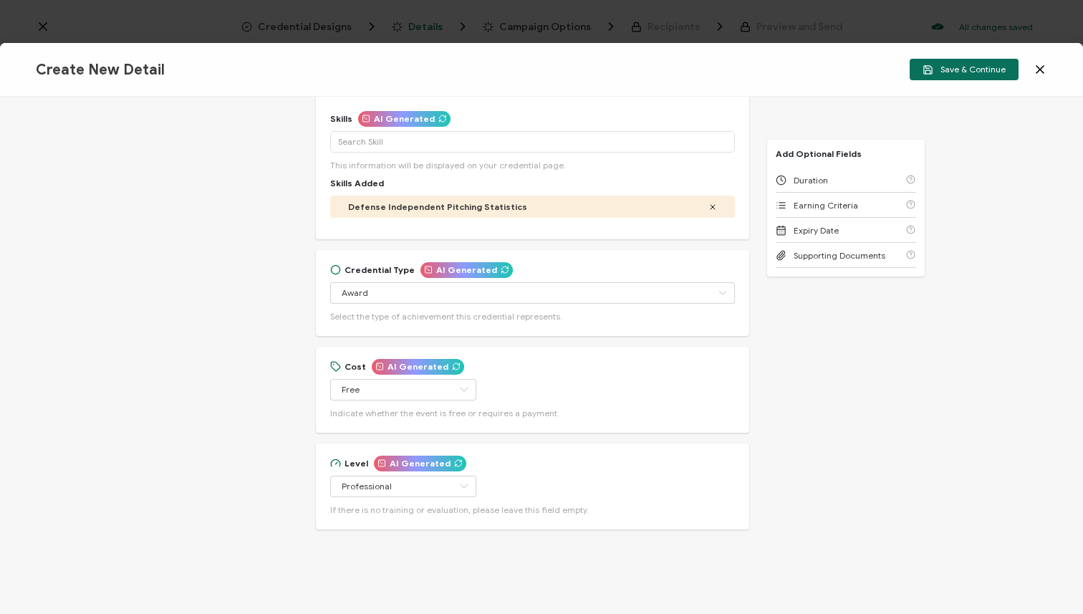
scroll to position [290, 0]
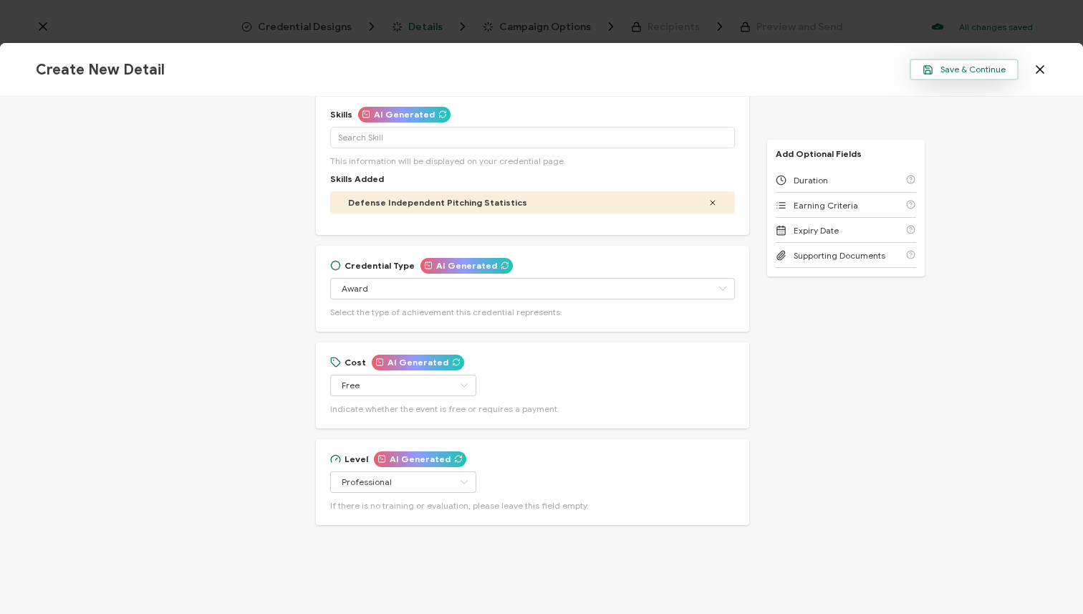
click at [961, 67] on span "Save & Continue" at bounding box center [964, 69] width 83 height 11
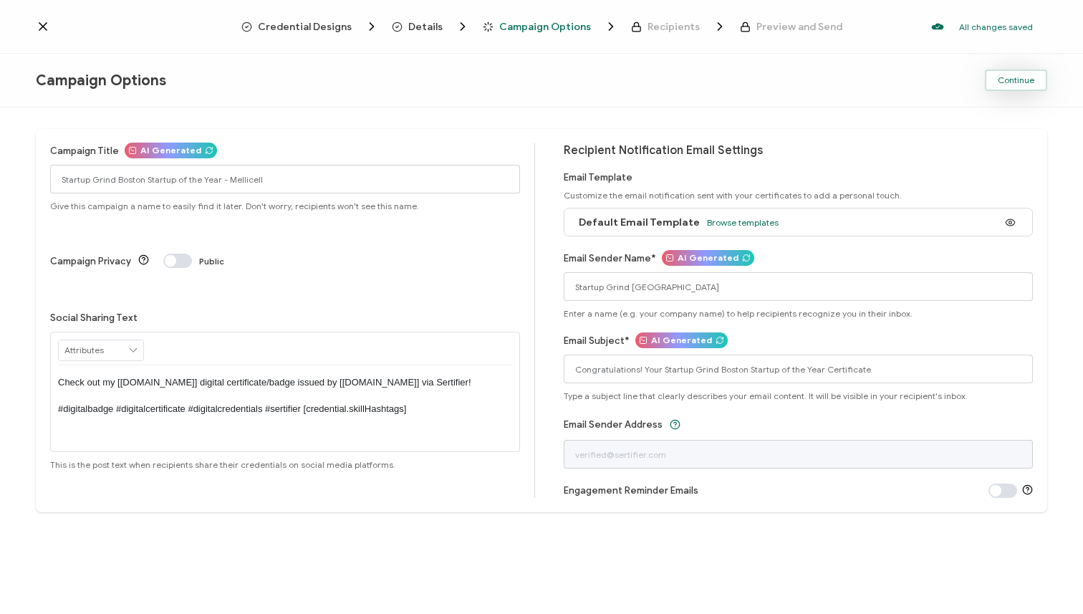
click at [1014, 77] on span "Continue" at bounding box center [1016, 80] width 37 height 9
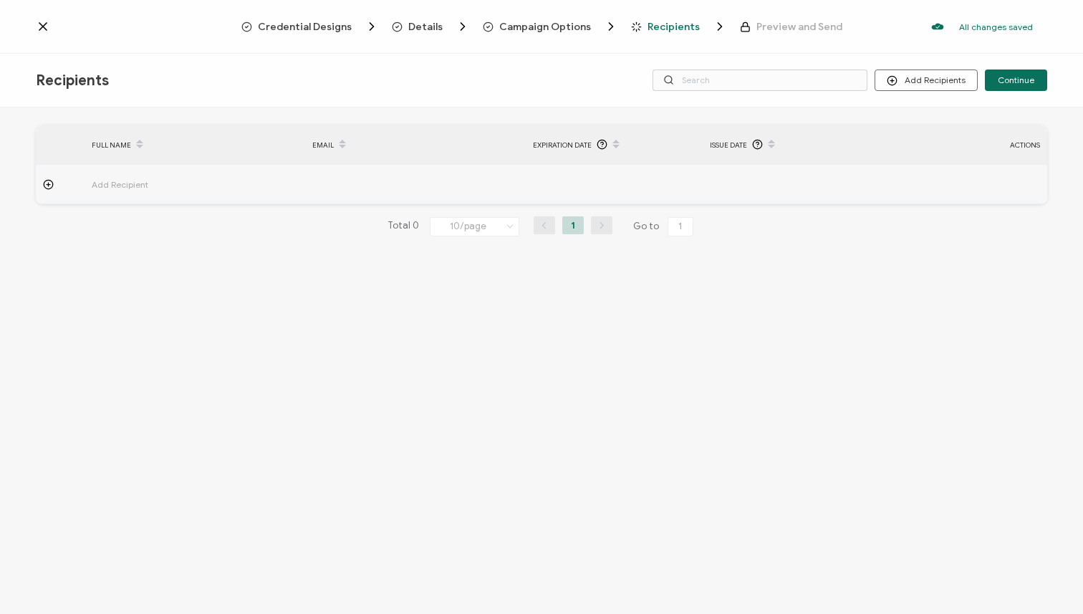
click at [52, 186] on circle at bounding box center [48, 184] width 9 height 9
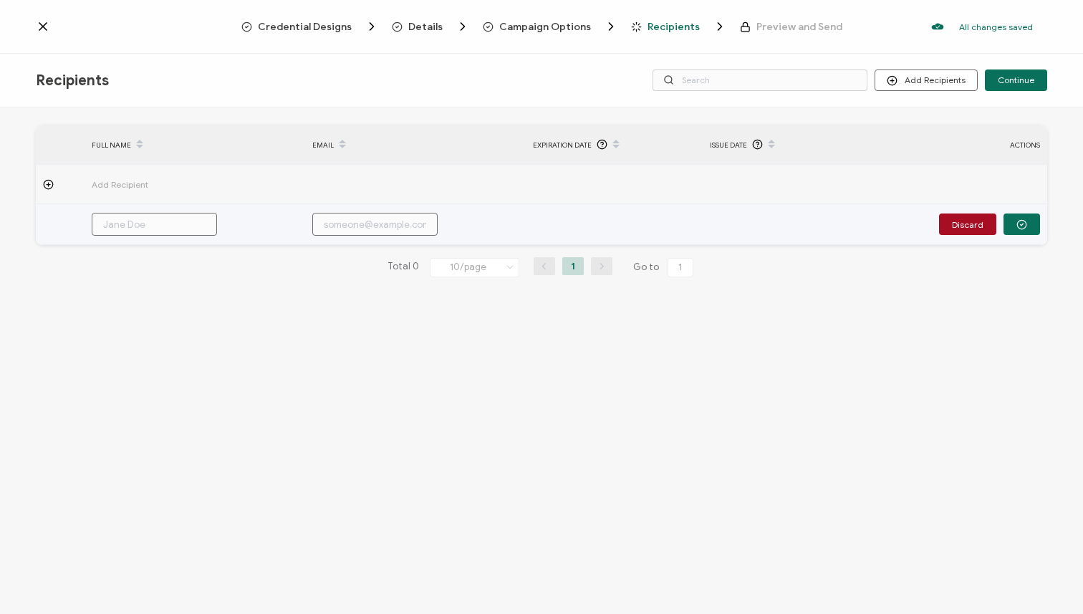
click at [165, 234] on input "text" at bounding box center [154, 224] width 125 height 23
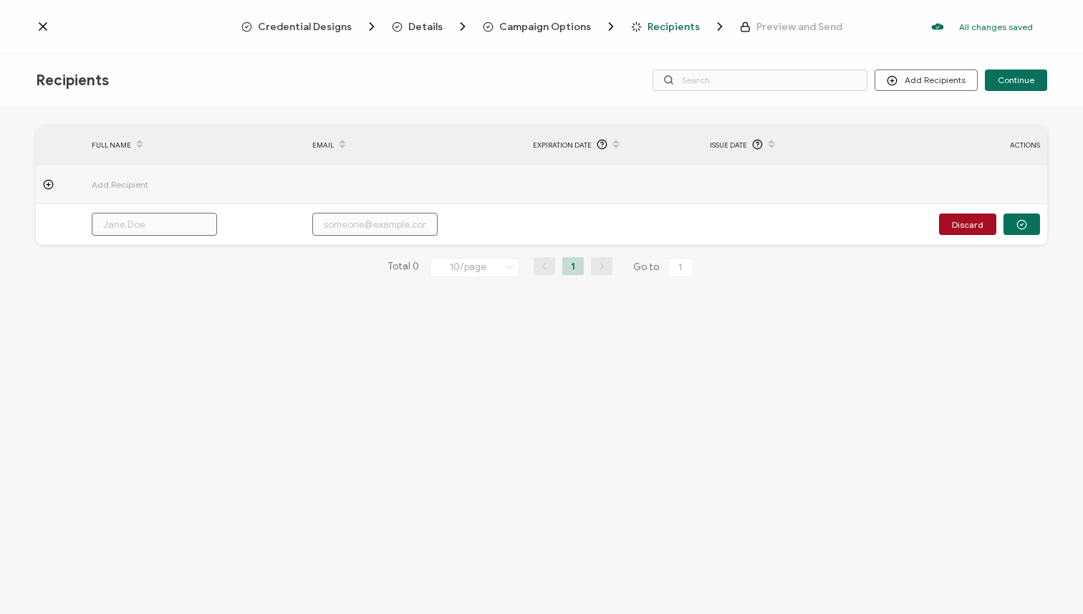
type input "B"
type input "Be"
type input "Ben"
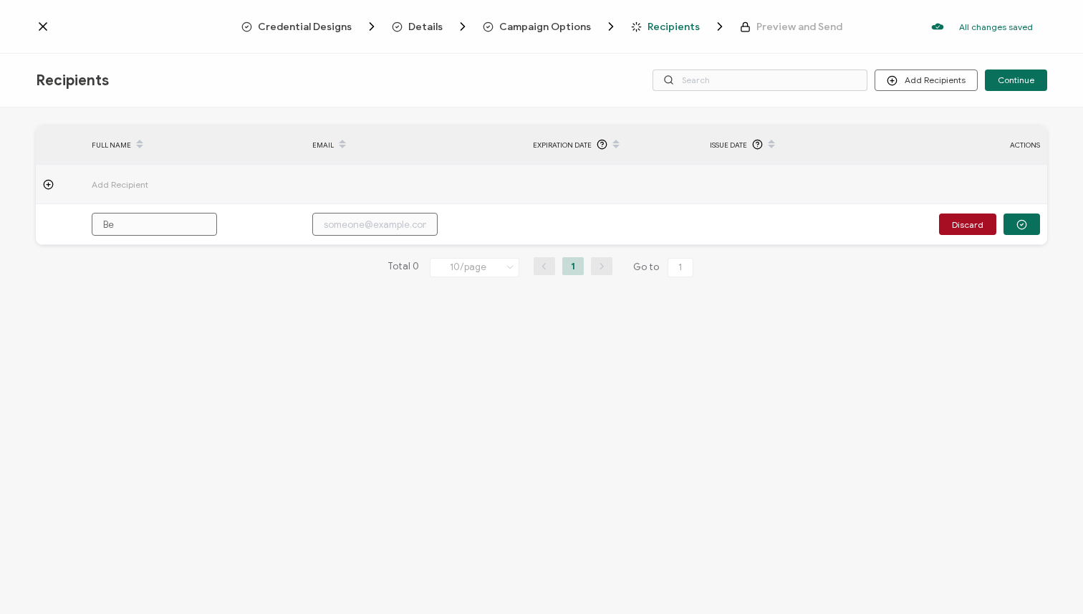
type input "Ben"
type input "[PERSON_NAME]"
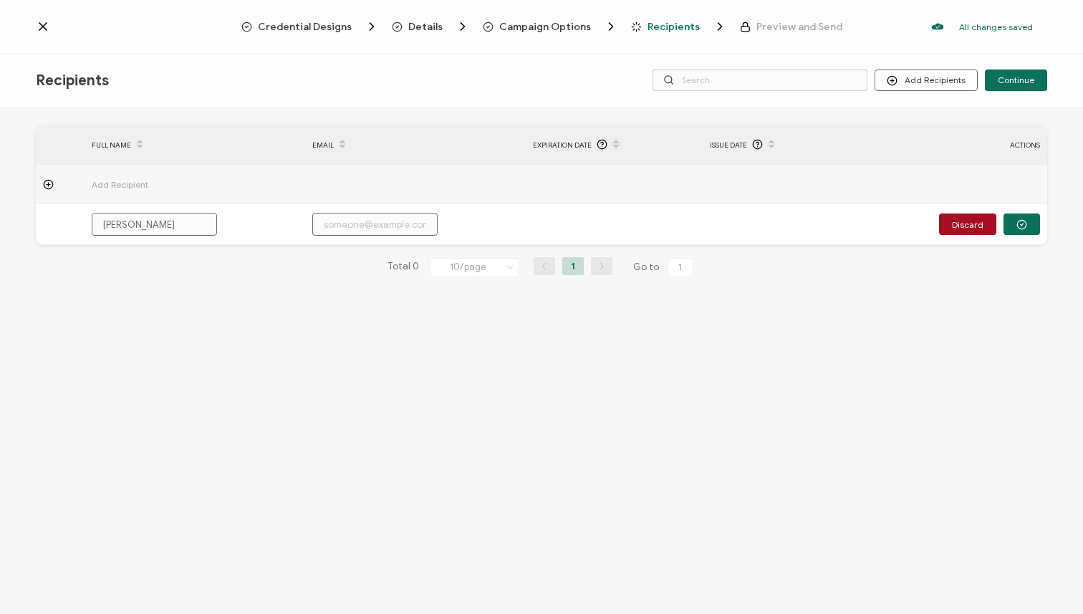
type input "[PERSON_NAME]"
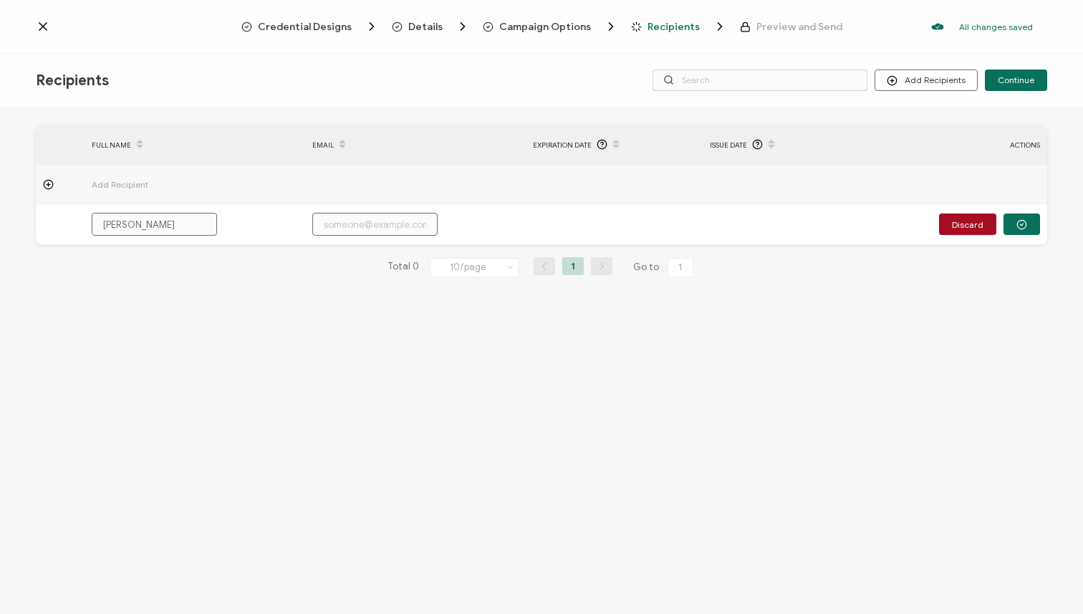
type input "[PERSON_NAME]"
paste input "[EMAIL_ADDRESS][DOMAIN_NAME]"
type input "[EMAIL_ADDRESS][DOMAIN_NAME]"
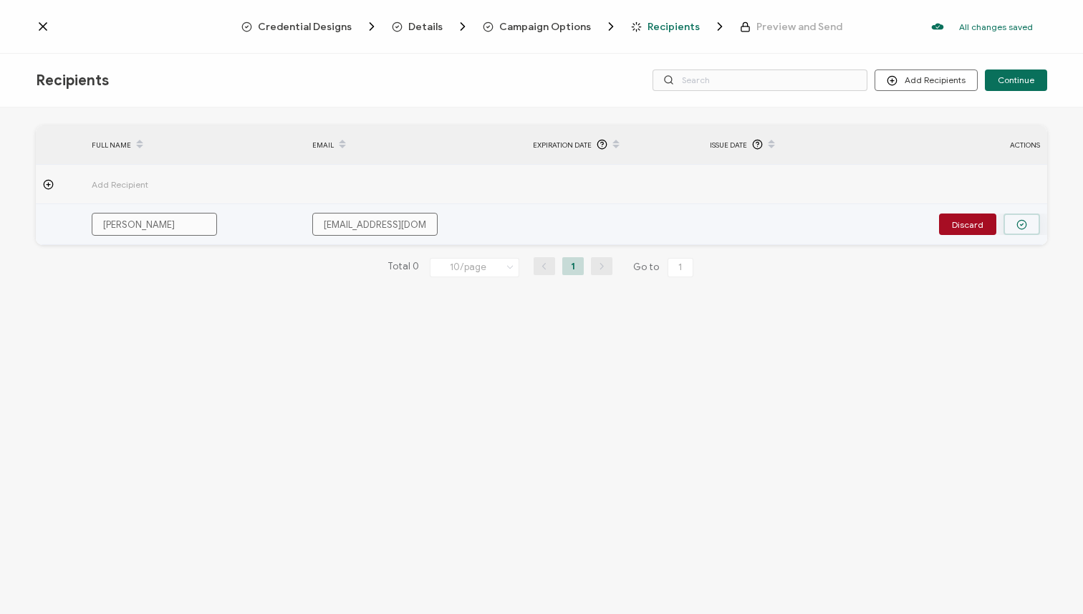
type input "[EMAIL_ADDRESS][DOMAIN_NAME]"
click at [1017, 224] on circle "button" at bounding box center [1021, 224] width 9 height 9
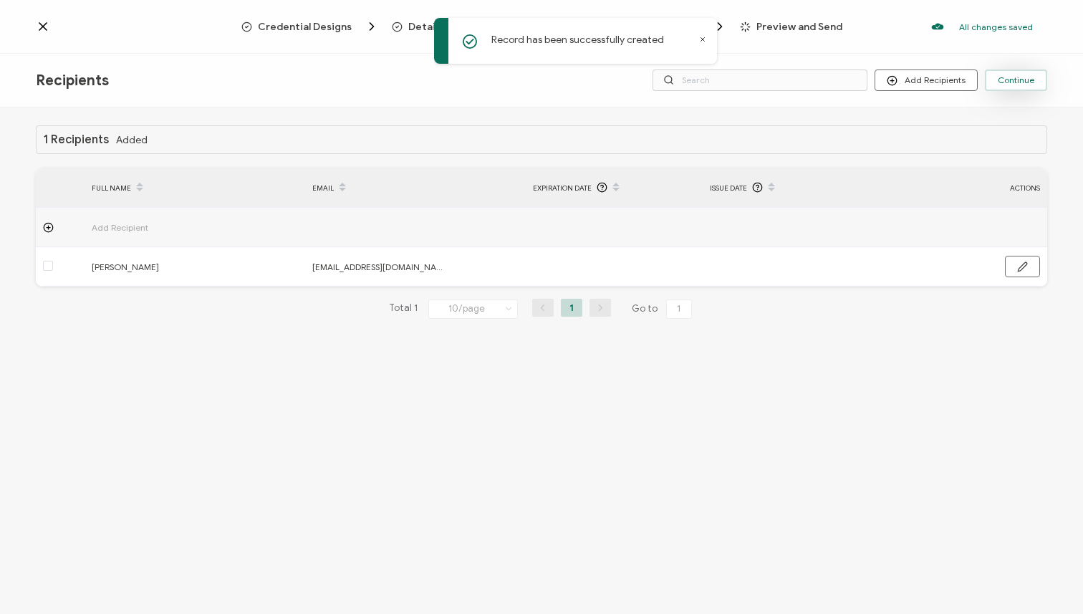
click at [1008, 77] on span "Continue" at bounding box center [1016, 80] width 37 height 9
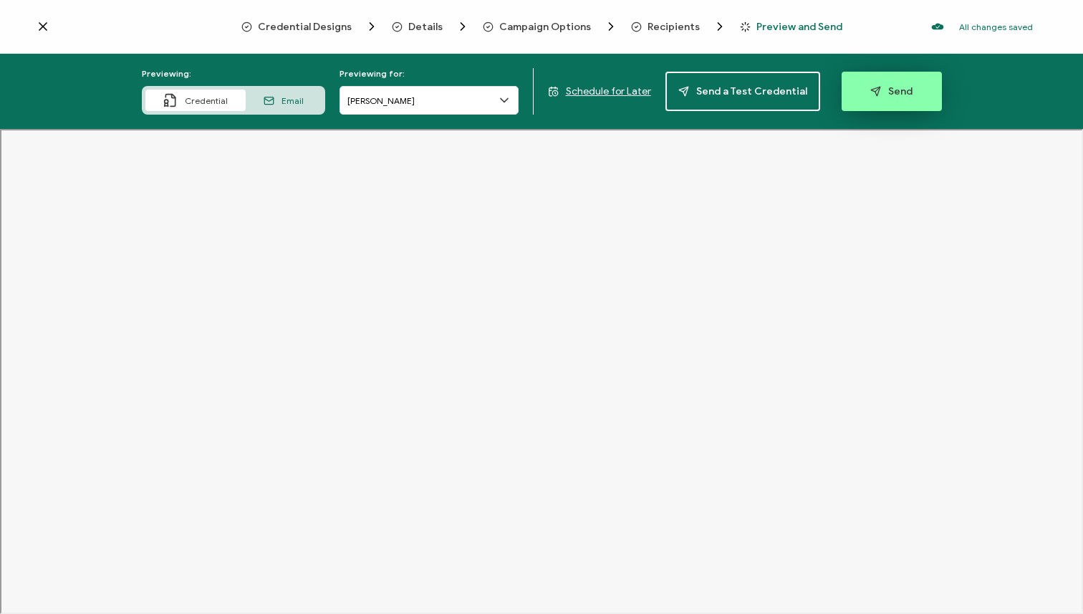
click at [890, 92] on span "Send" at bounding box center [891, 91] width 42 height 11
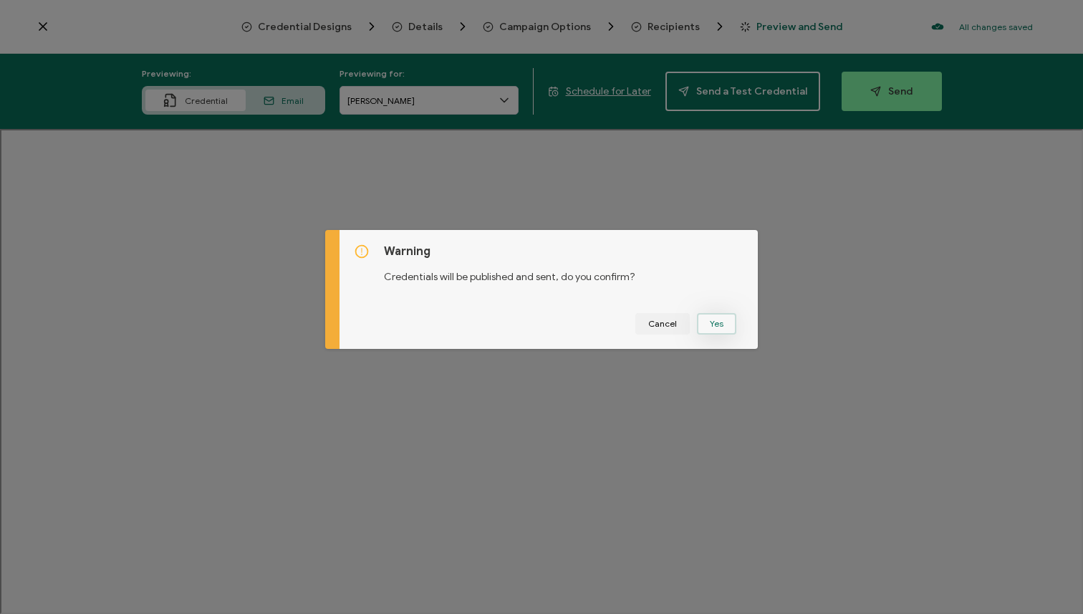
click at [713, 328] on button "Yes" at bounding box center [716, 323] width 39 height 21
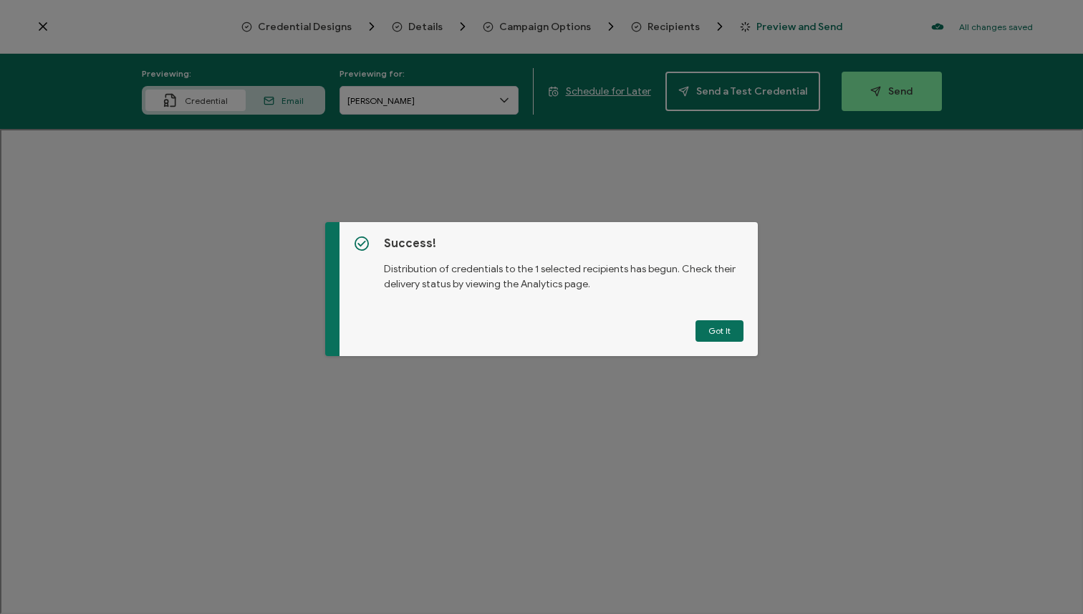
click at [713, 328] on button "Got It" at bounding box center [720, 330] width 48 height 21
